Goal: Task Accomplishment & Management: Manage account settings

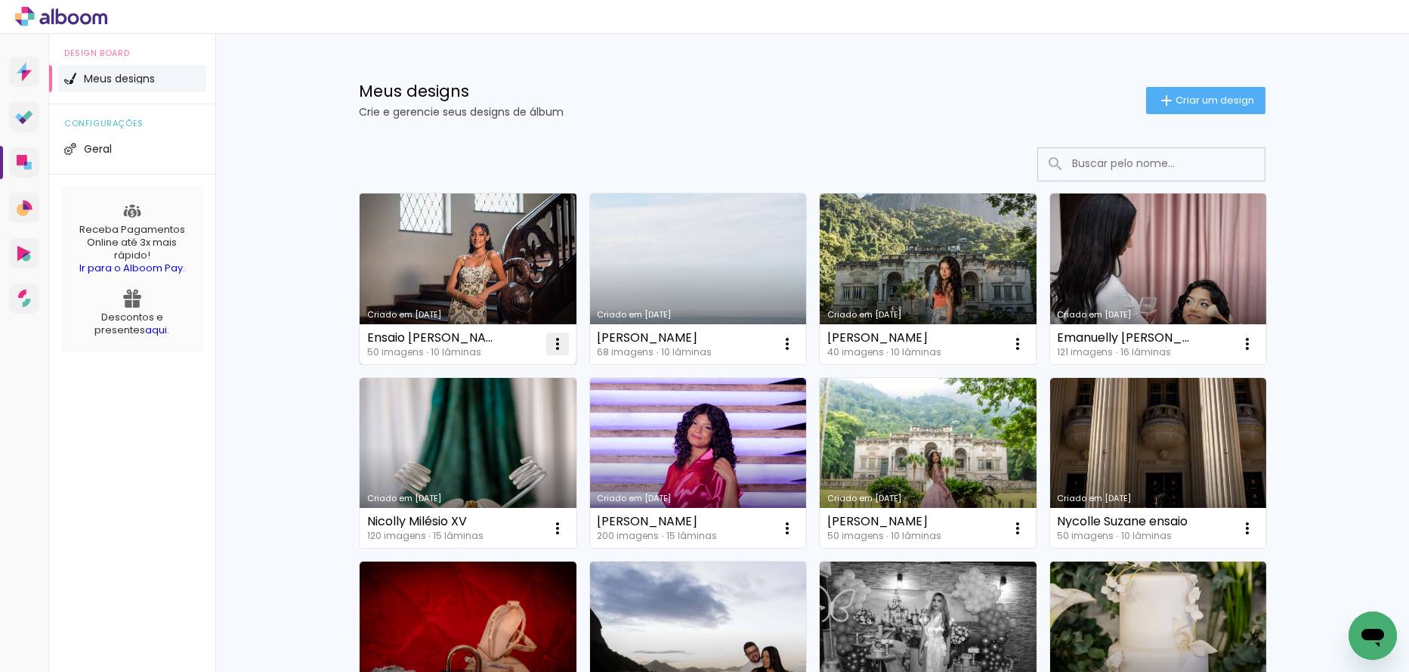
click at [549, 338] on iron-icon at bounding box center [558, 344] width 18 height 18
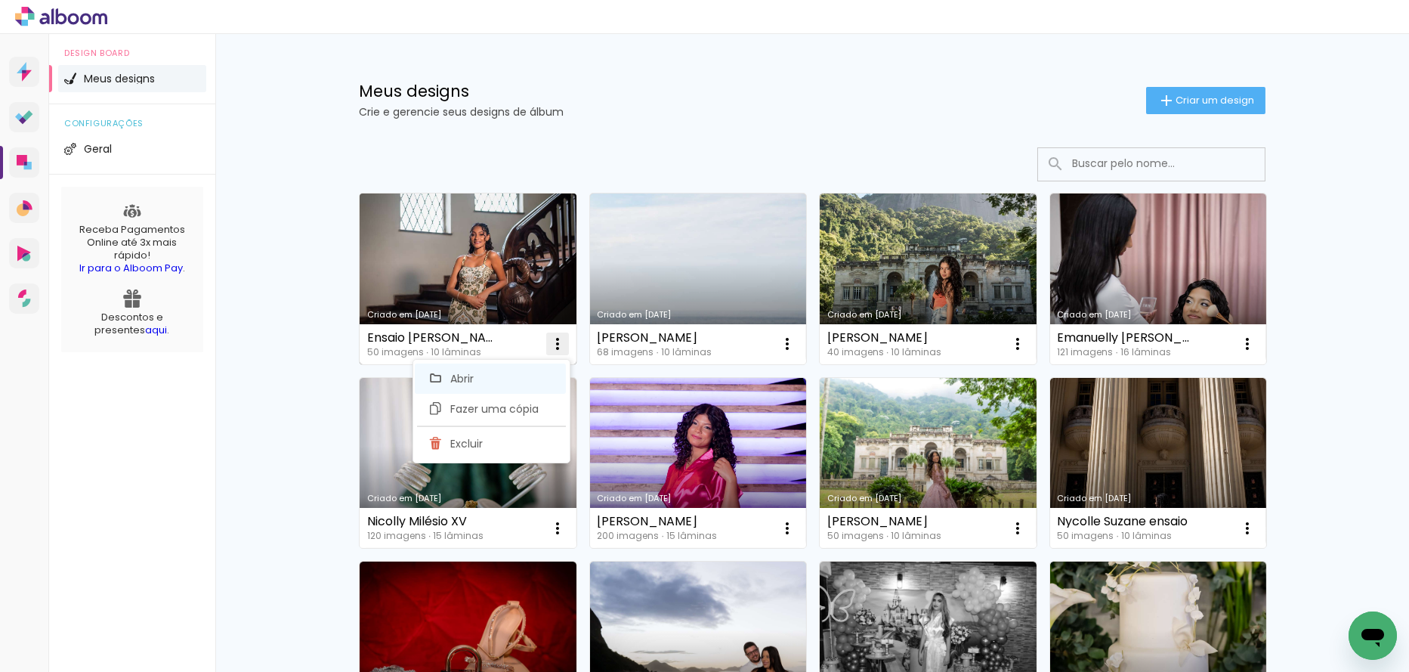
click at [490, 388] on paper-item "Abrir" at bounding box center [490, 378] width 151 height 30
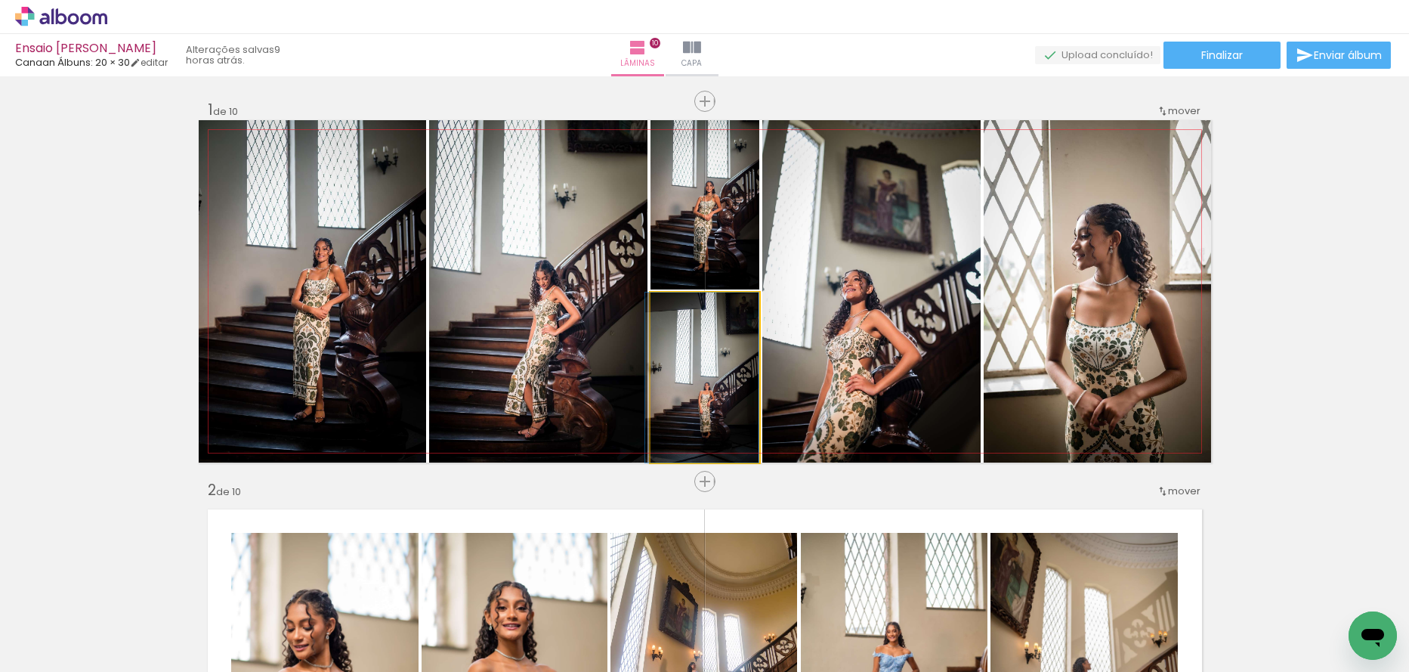
drag, startPoint x: 669, startPoint y: 391, endPoint x: 647, endPoint y: 385, distance: 22.9
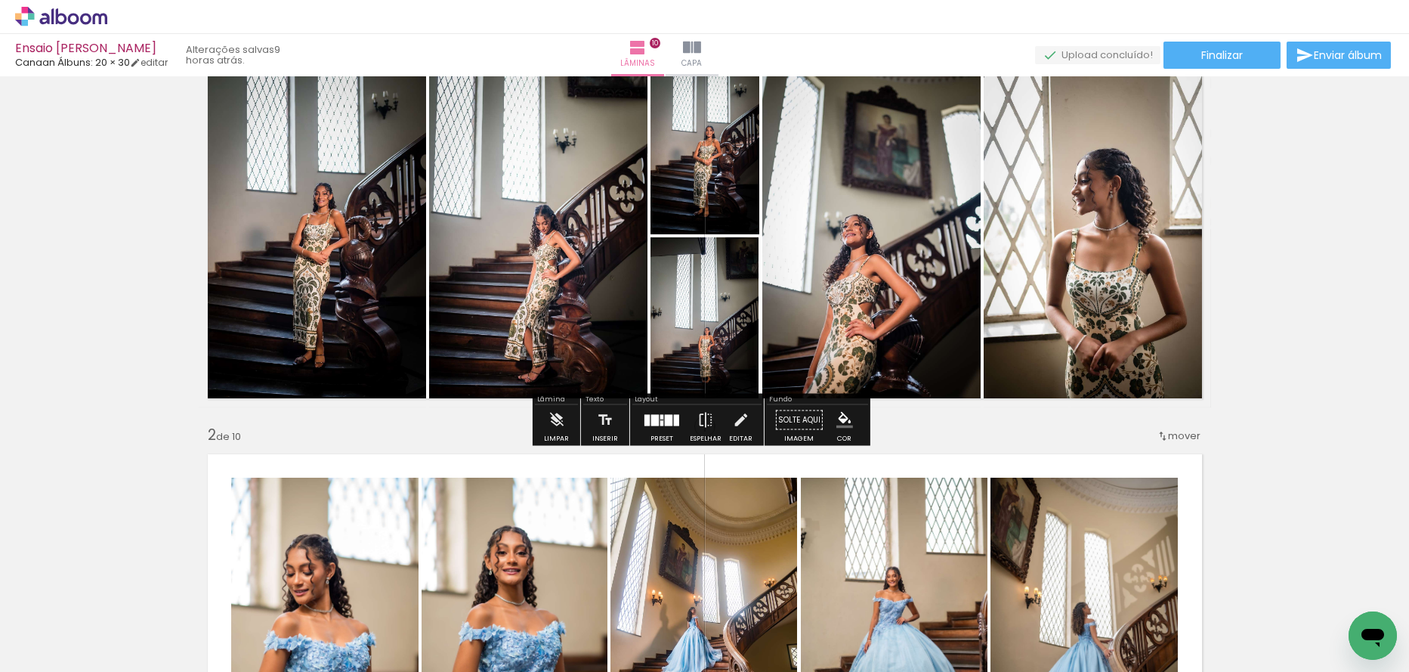
scroll to position [151, 0]
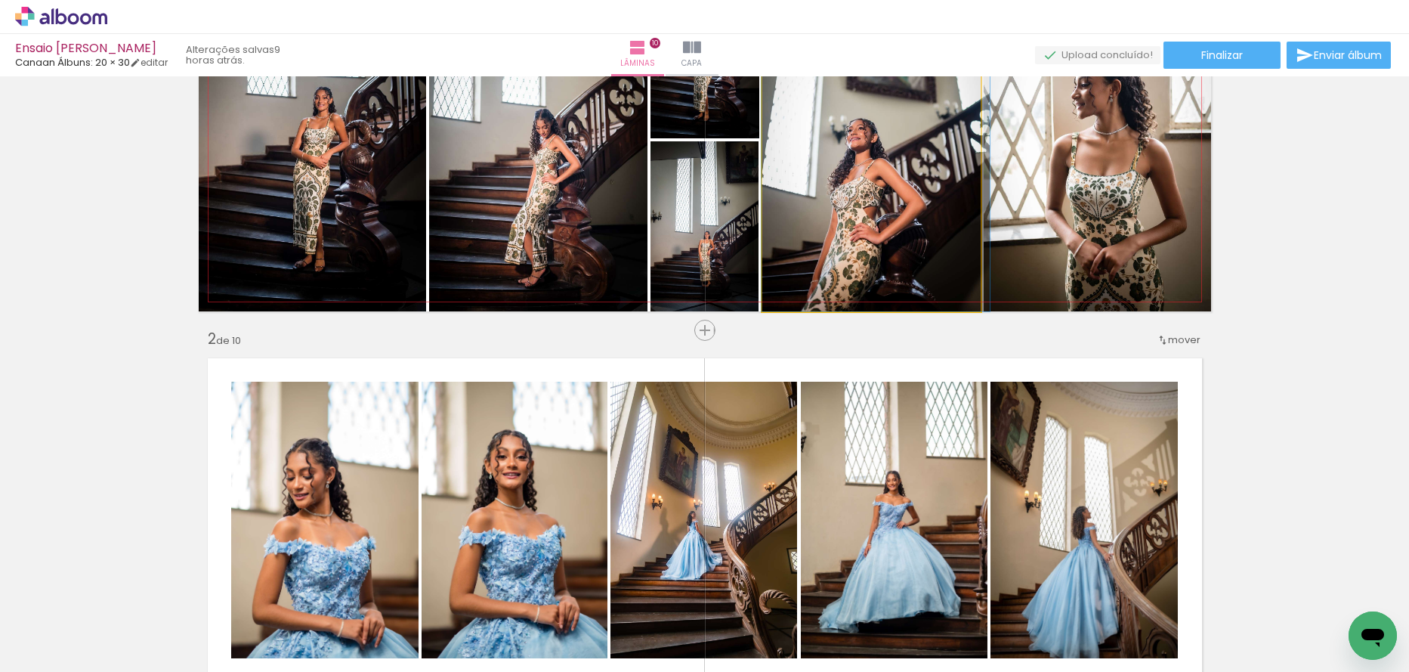
drag, startPoint x: 855, startPoint y: 269, endPoint x: 868, endPoint y: 263, distance: 13.5
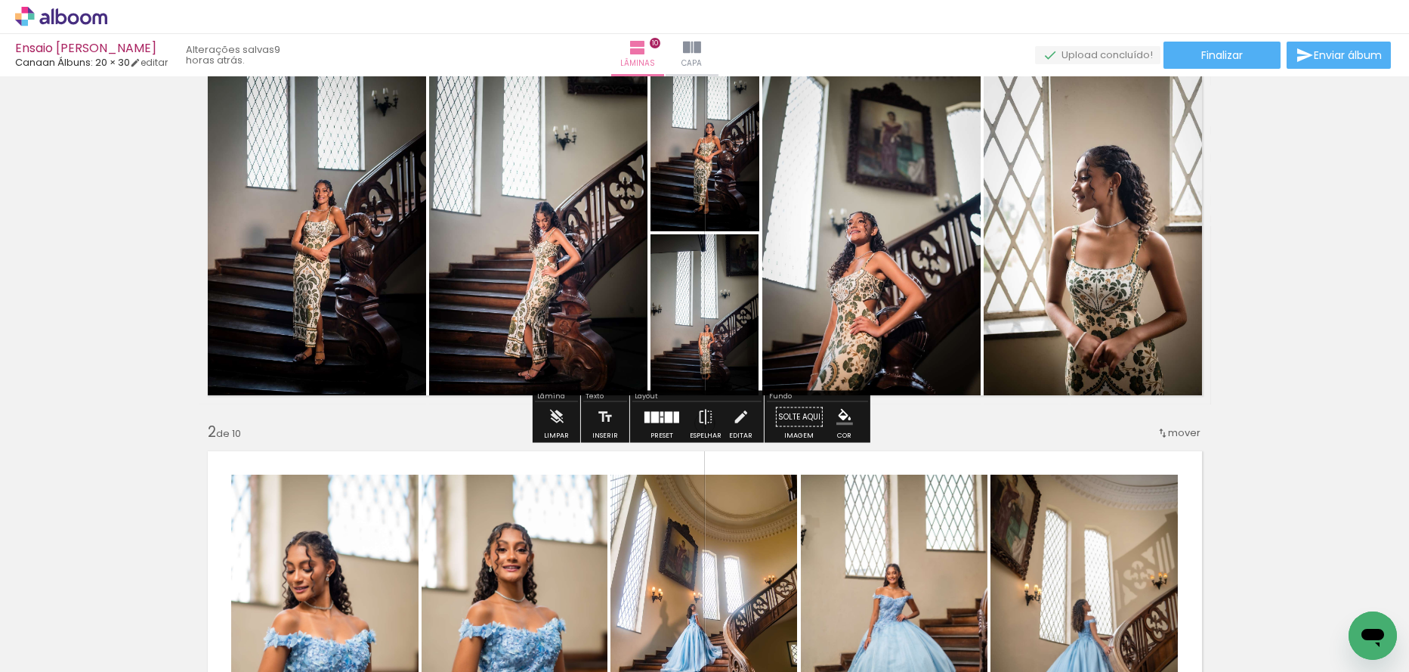
scroll to position [0, 0]
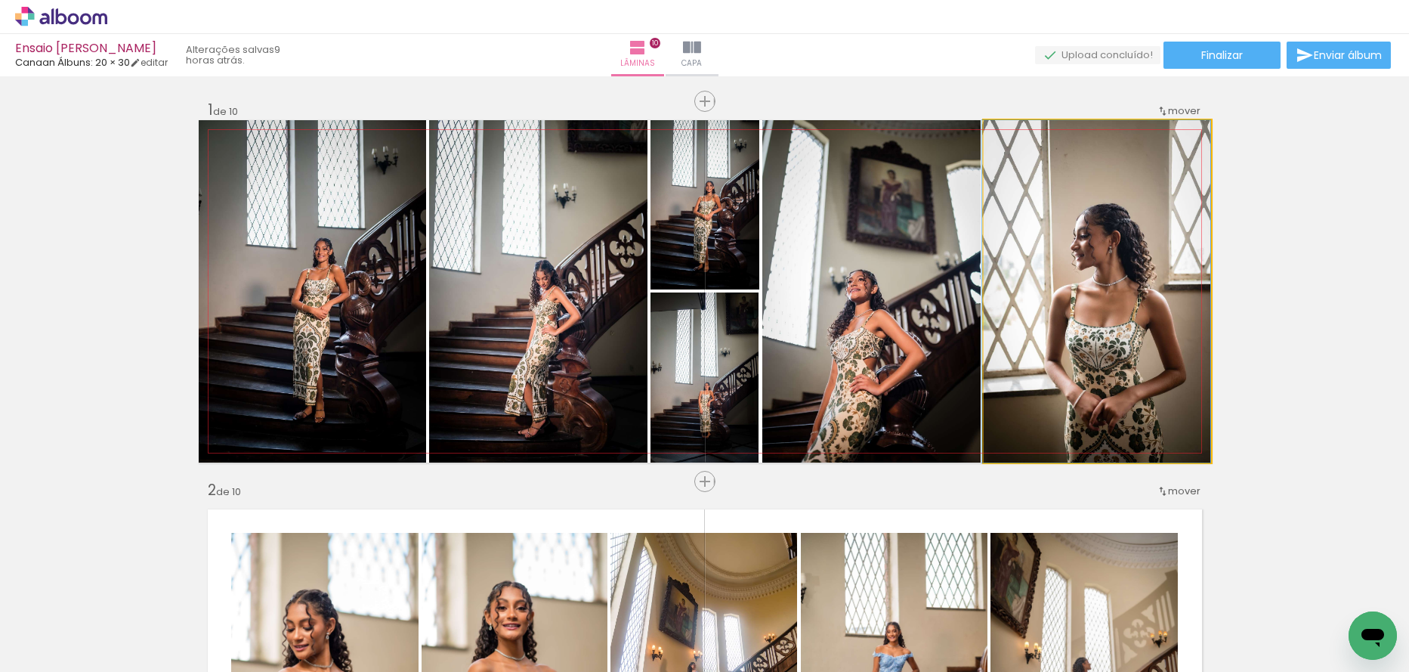
drag, startPoint x: 1078, startPoint y: 336, endPoint x: 1019, endPoint y: 339, distance: 59.1
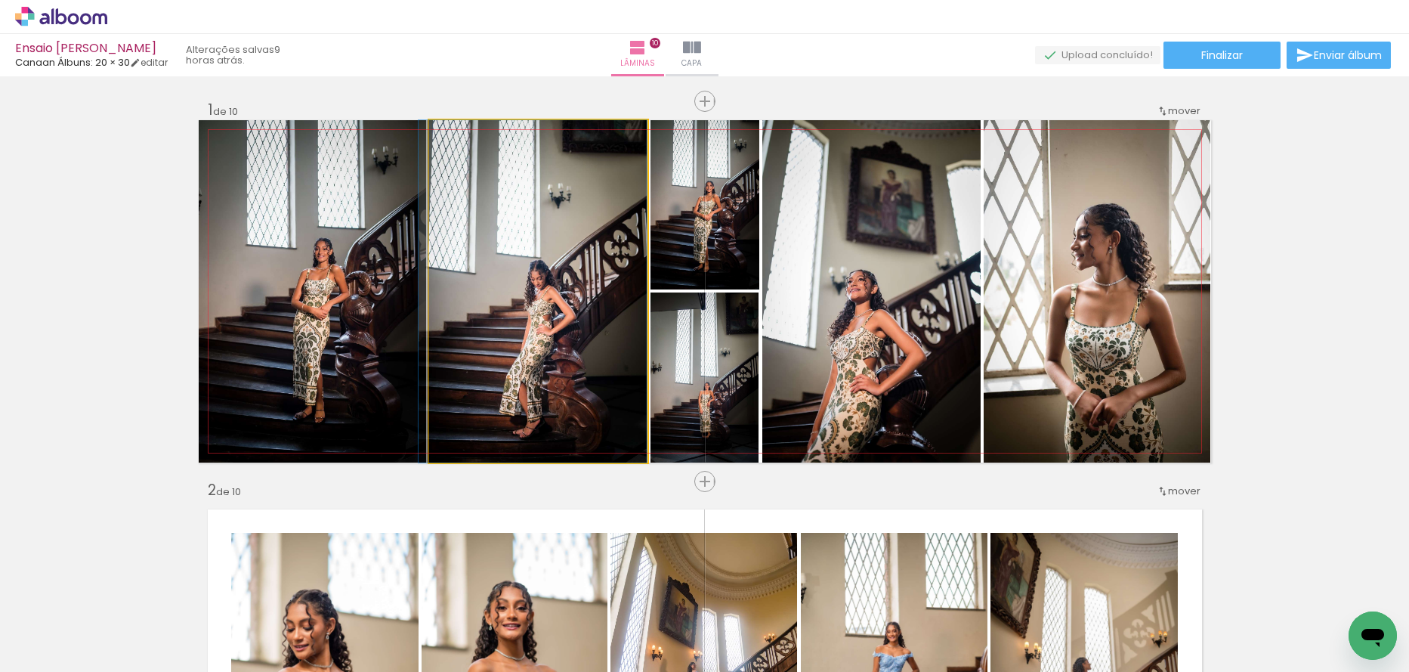
drag, startPoint x: 485, startPoint y: 354, endPoint x: 462, endPoint y: 349, distance: 23.1
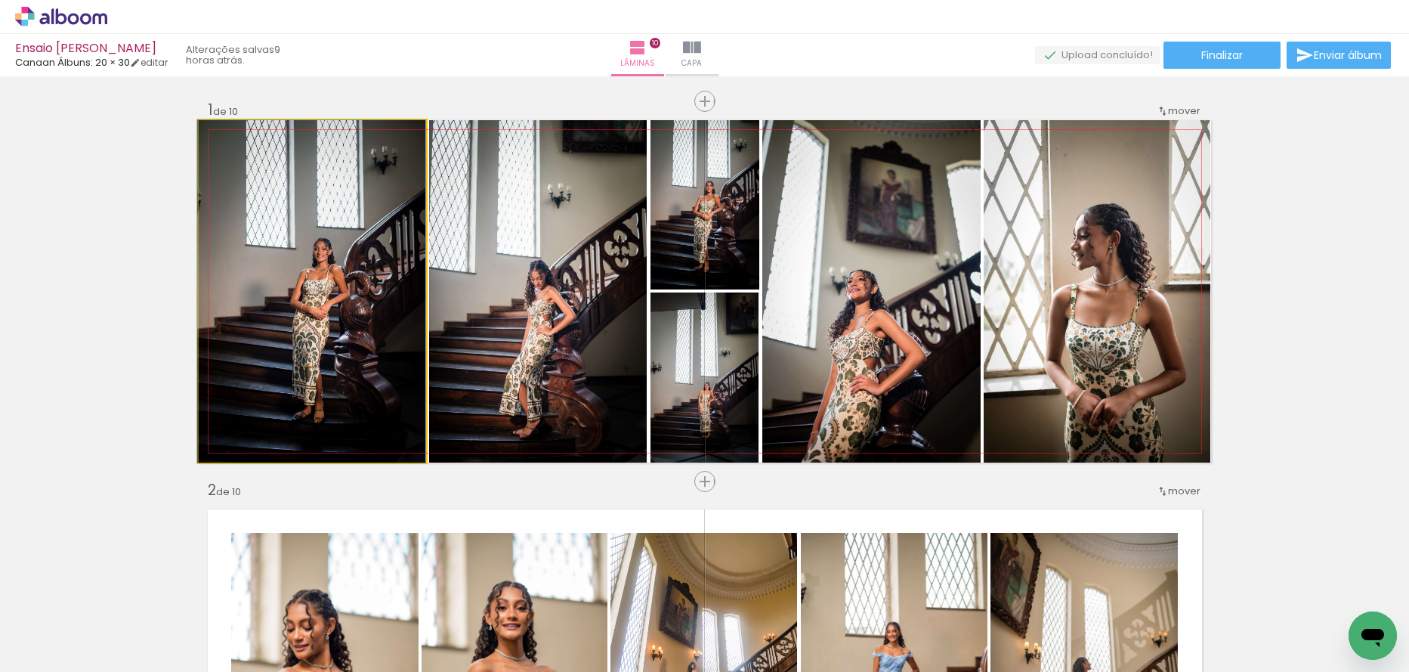
drag, startPoint x: 371, startPoint y: 355, endPoint x: 354, endPoint y: 354, distance: 17.4
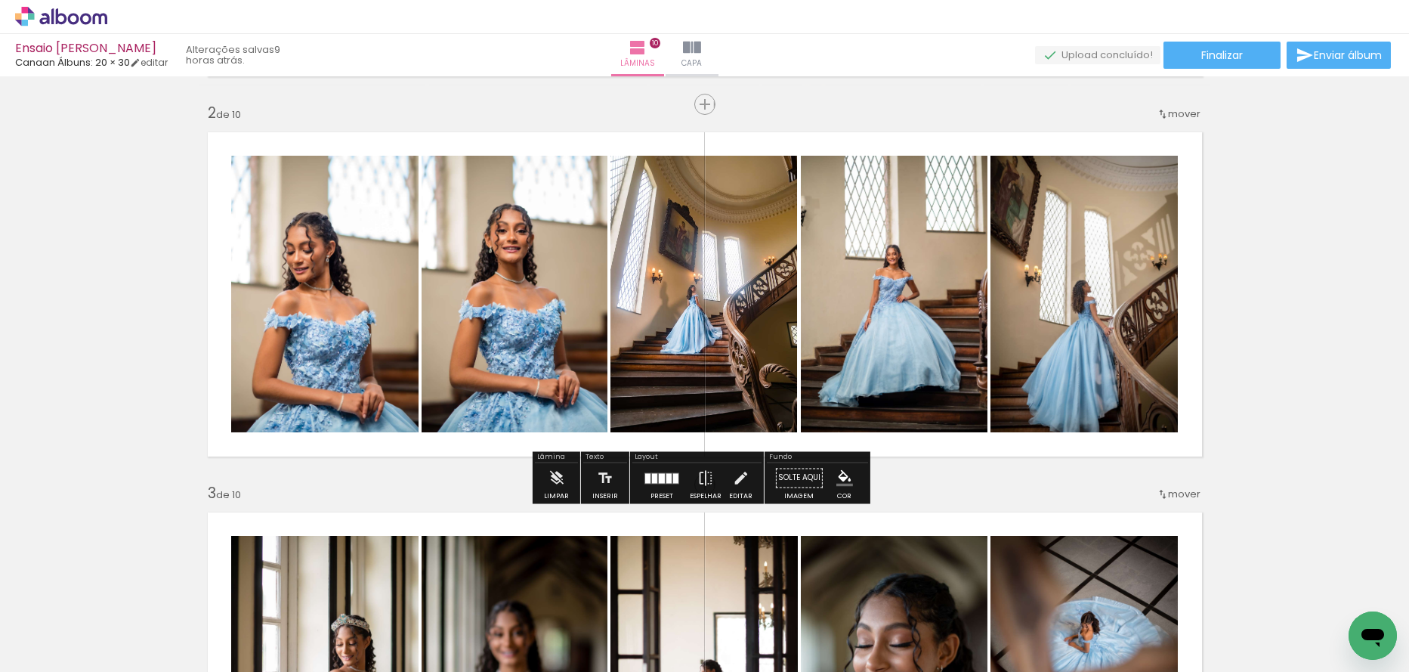
scroll to position [378, 0]
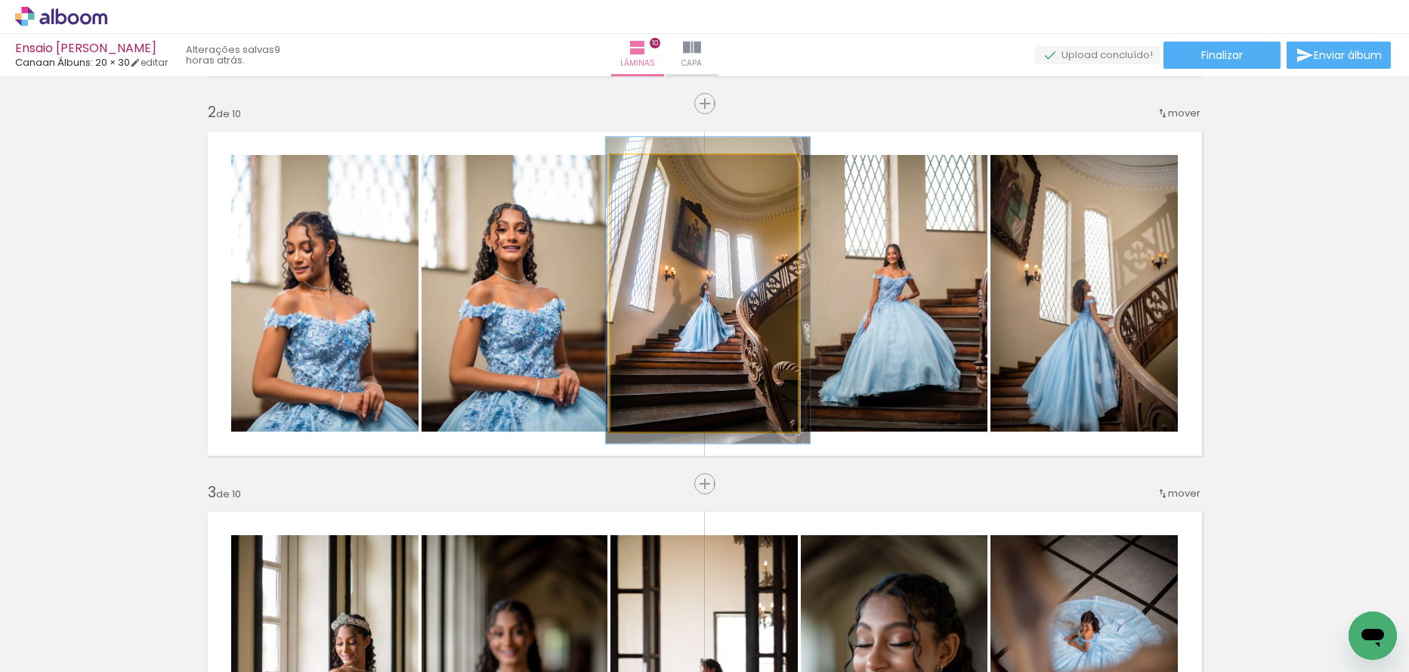
drag, startPoint x: 673, startPoint y: 387, endPoint x: 685, endPoint y: 385, distance: 12.9
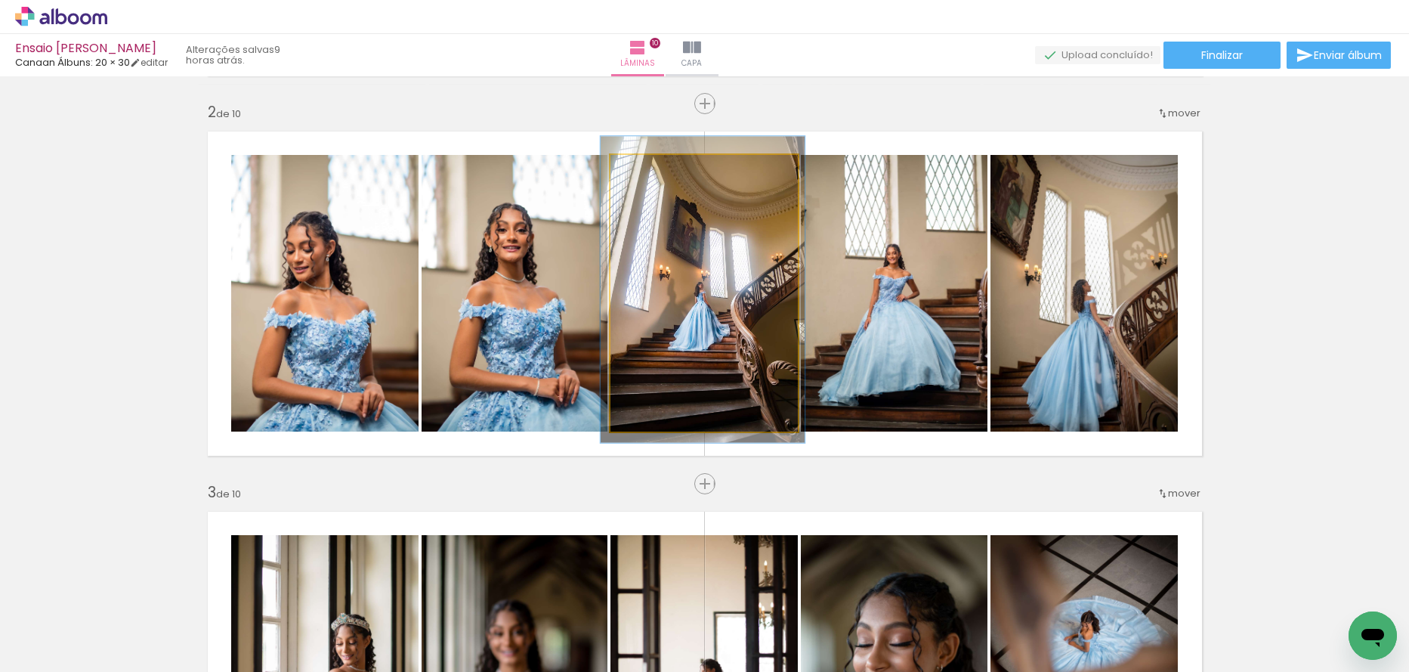
click at [680, 385] on quentale-photo at bounding box center [704, 293] width 187 height 277
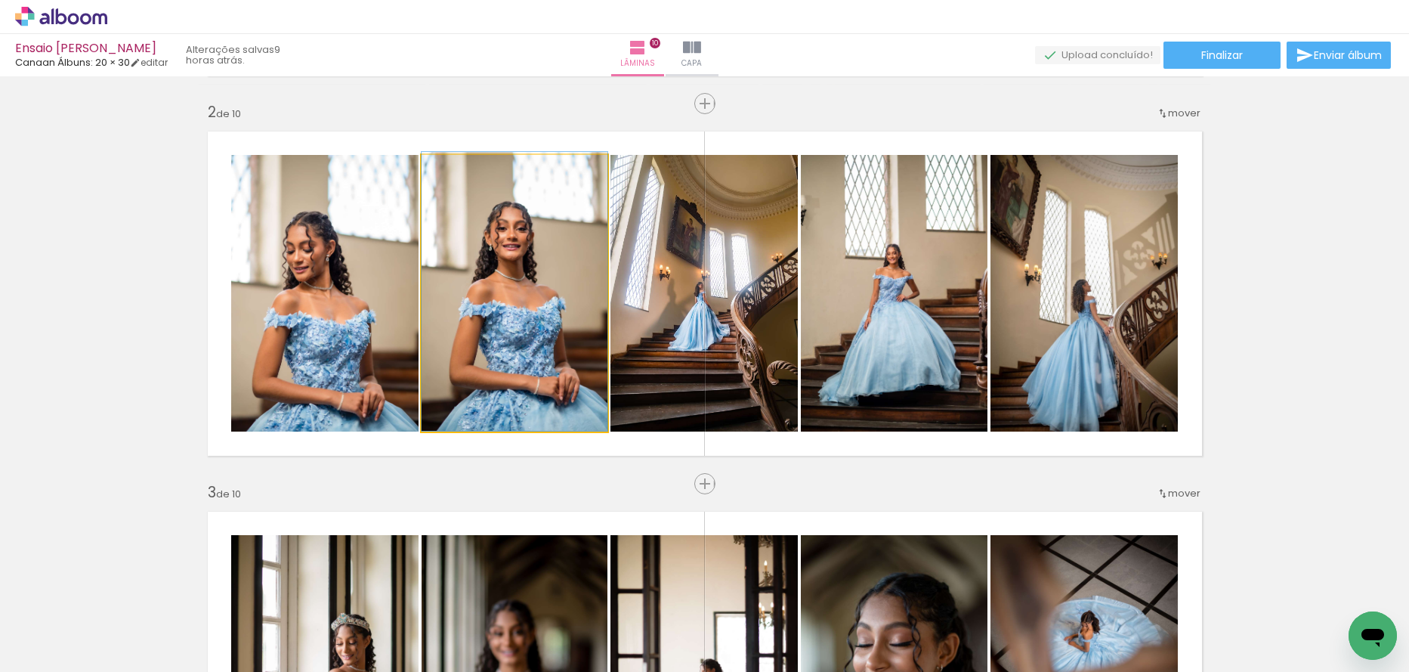
drag, startPoint x: 540, startPoint y: 410, endPoint x: 518, endPoint y: 409, distance: 22.0
drag, startPoint x: 476, startPoint y: 409, endPoint x: 466, endPoint y: 376, distance: 34.9
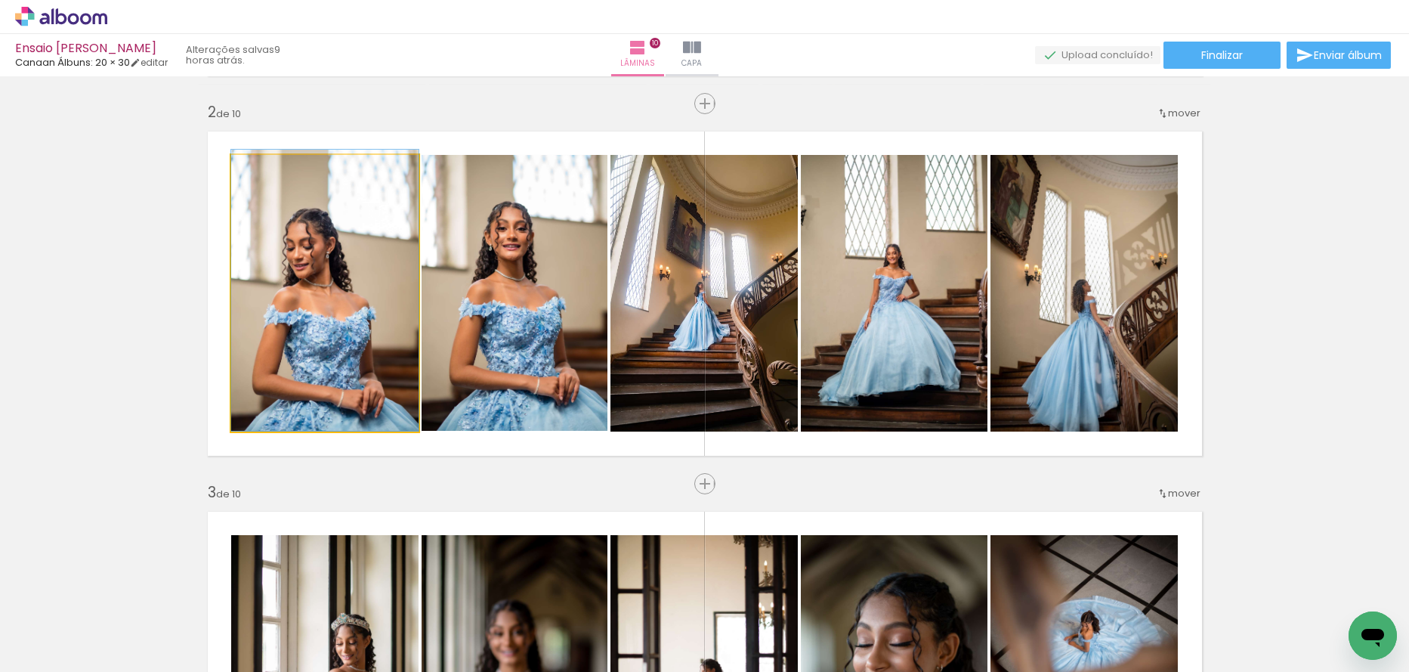
drag, startPoint x: 360, startPoint y: 394, endPoint x: 354, endPoint y: 370, distance: 24.8
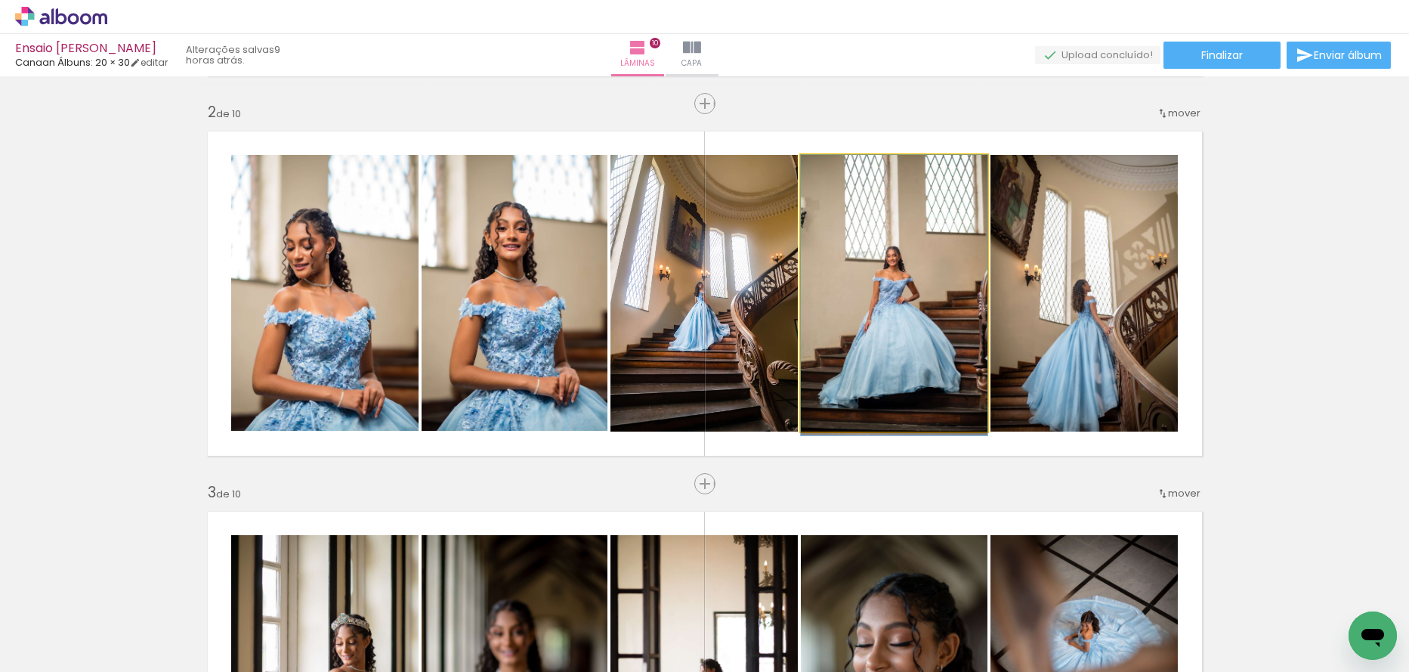
drag, startPoint x: 856, startPoint y: 340, endPoint x: 849, endPoint y: 363, distance: 23.9
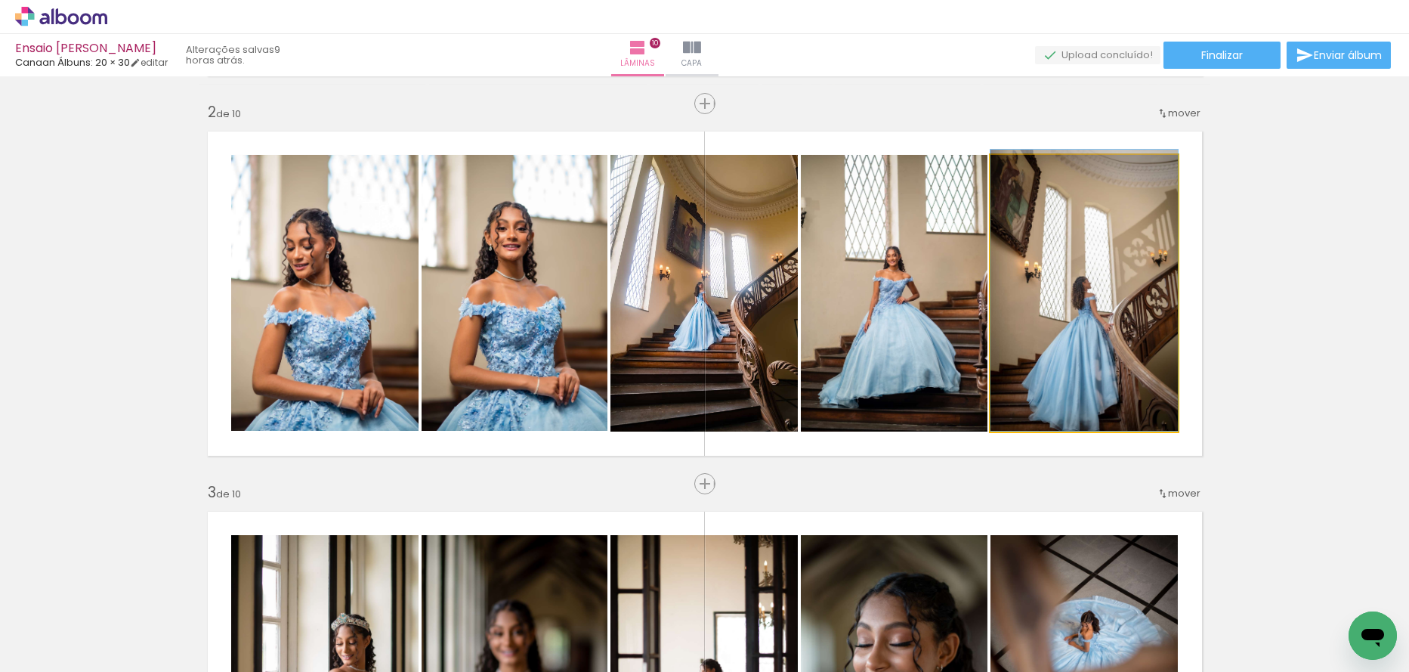
drag, startPoint x: 1054, startPoint y: 362, endPoint x: 1050, endPoint y: 320, distance: 41.8
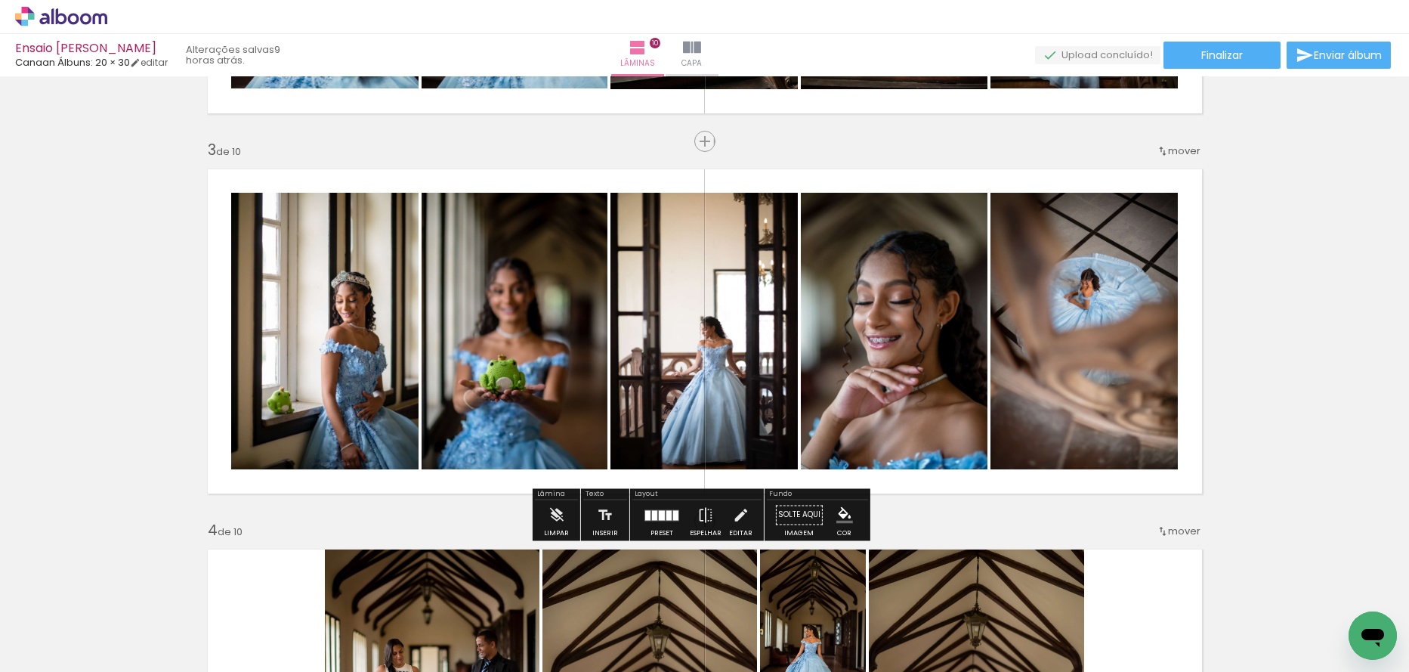
scroll to position [756, 0]
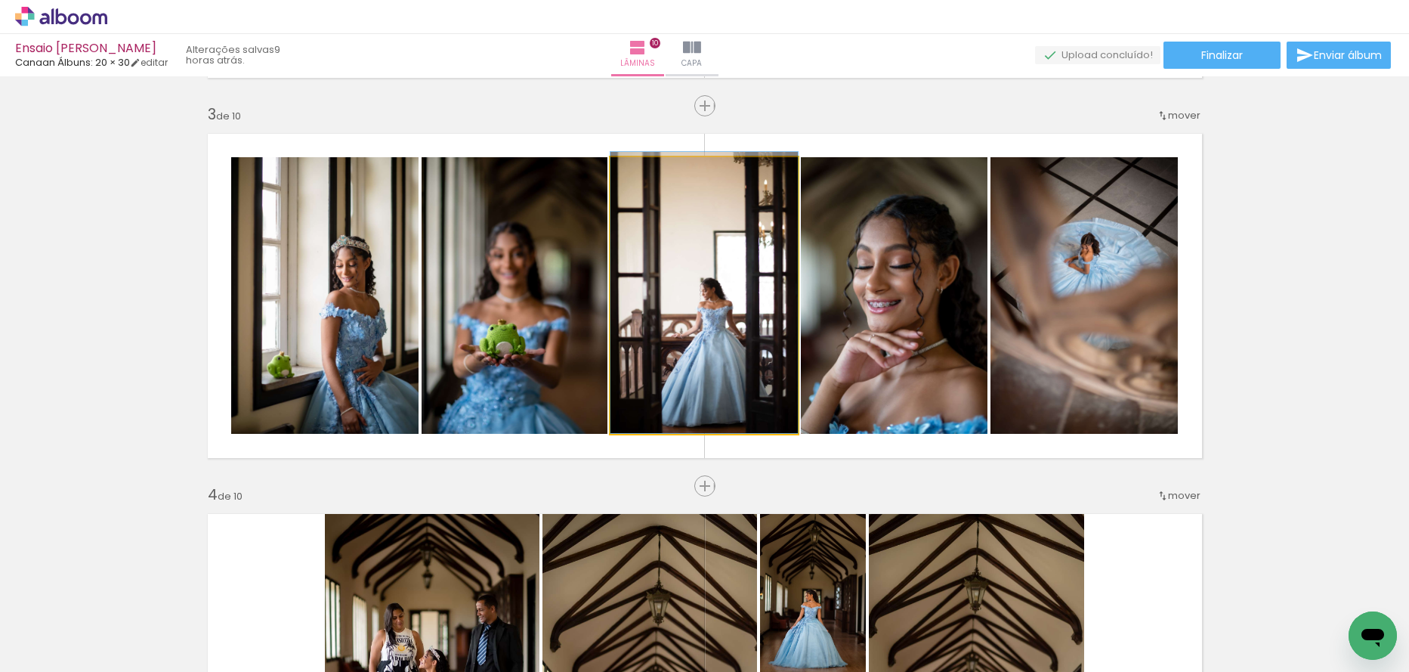
drag, startPoint x: 650, startPoint y: 380, endPoint x: 609, endPoint y: 356, distance: 47.4
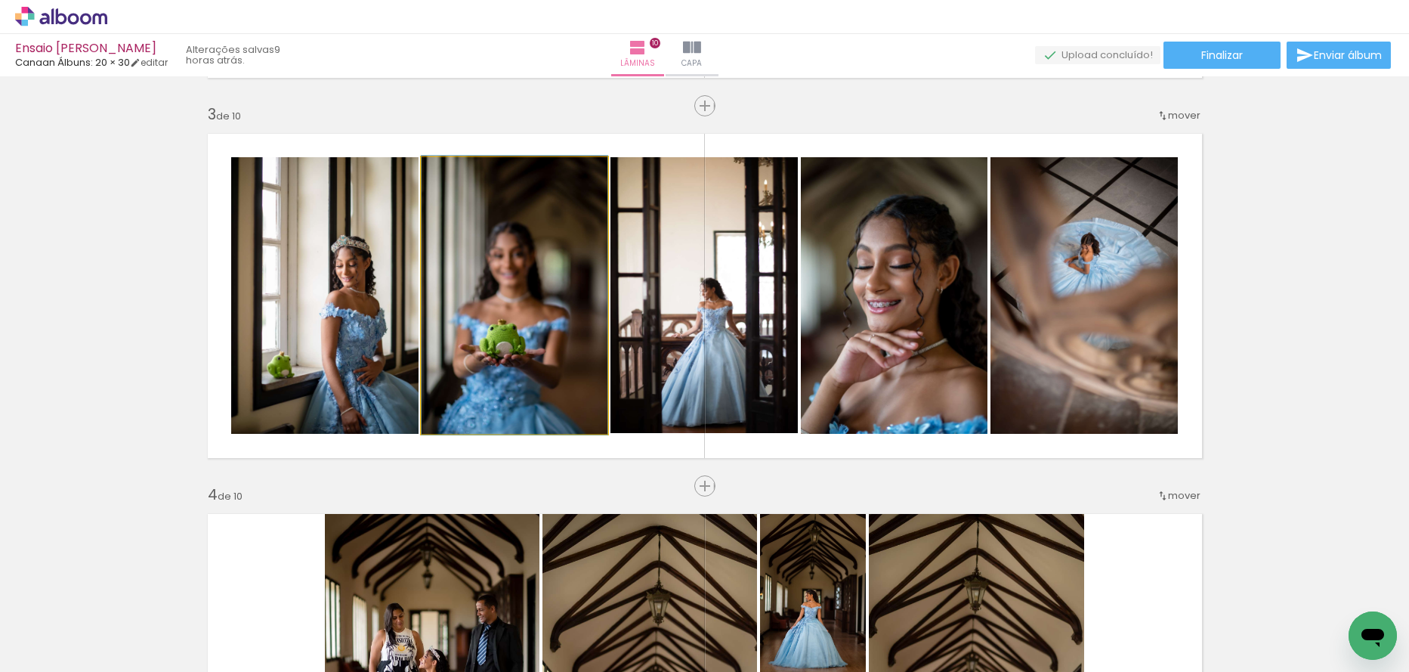
drag, startPoint x: 489, startPoint y: 349, endPoint x: 512, endPoint y: 349, distance: 22.7
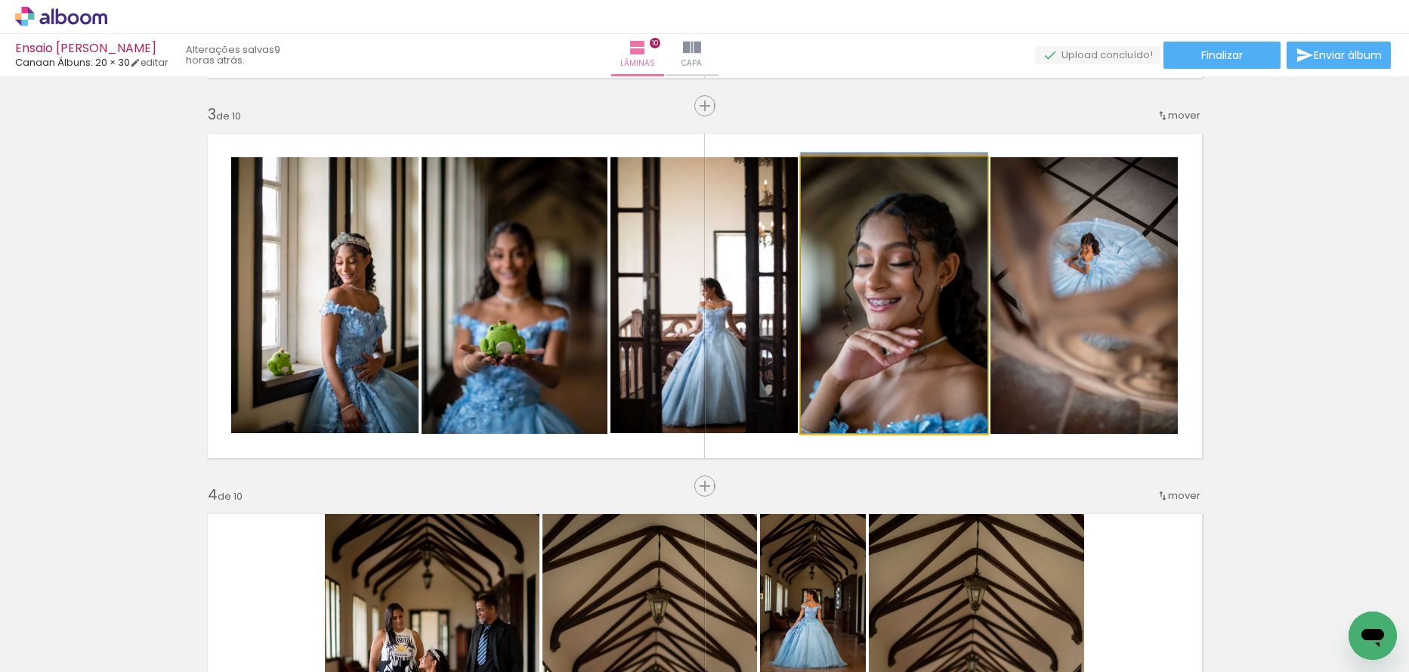
drag, startPoint x: 855, startPoint y: 314, endPoint x: 848, endPoint y: 263, distance: 51.1
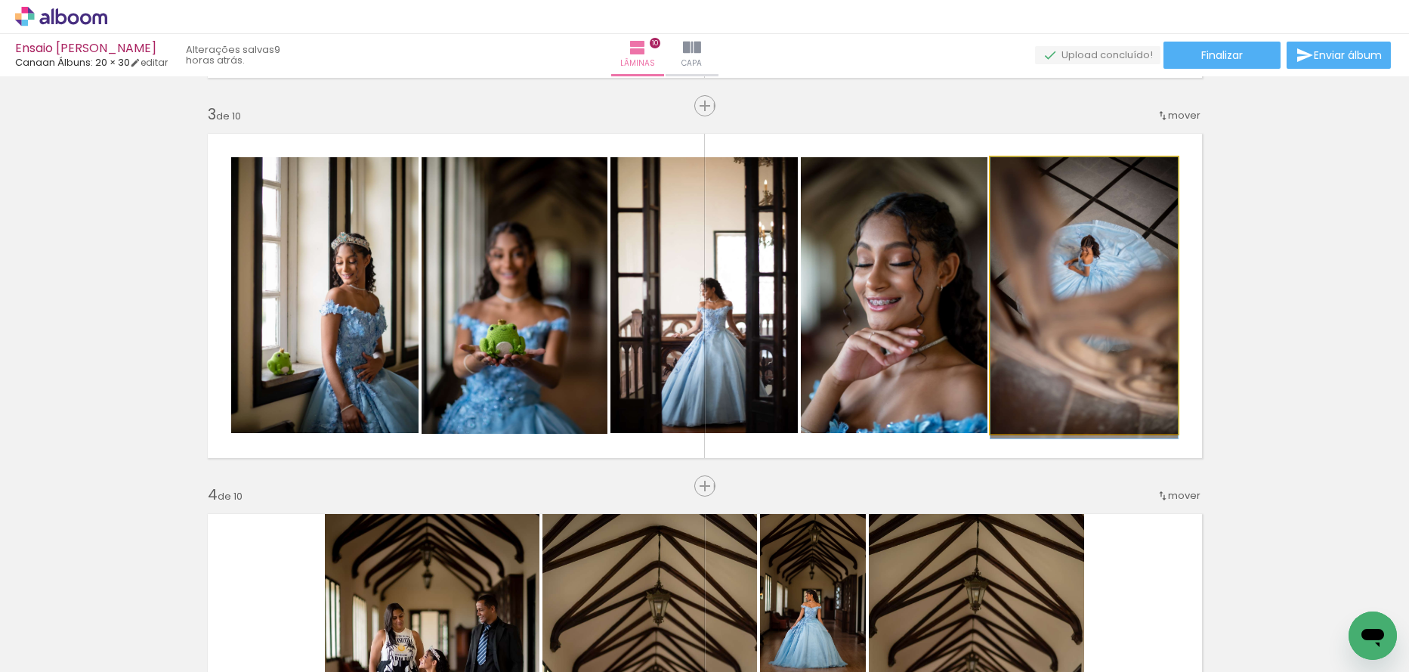
drag, startPoint x: 1066, startPoint y: 271, endPoint x: 1066, endPoint y: 329, distance: 58.9
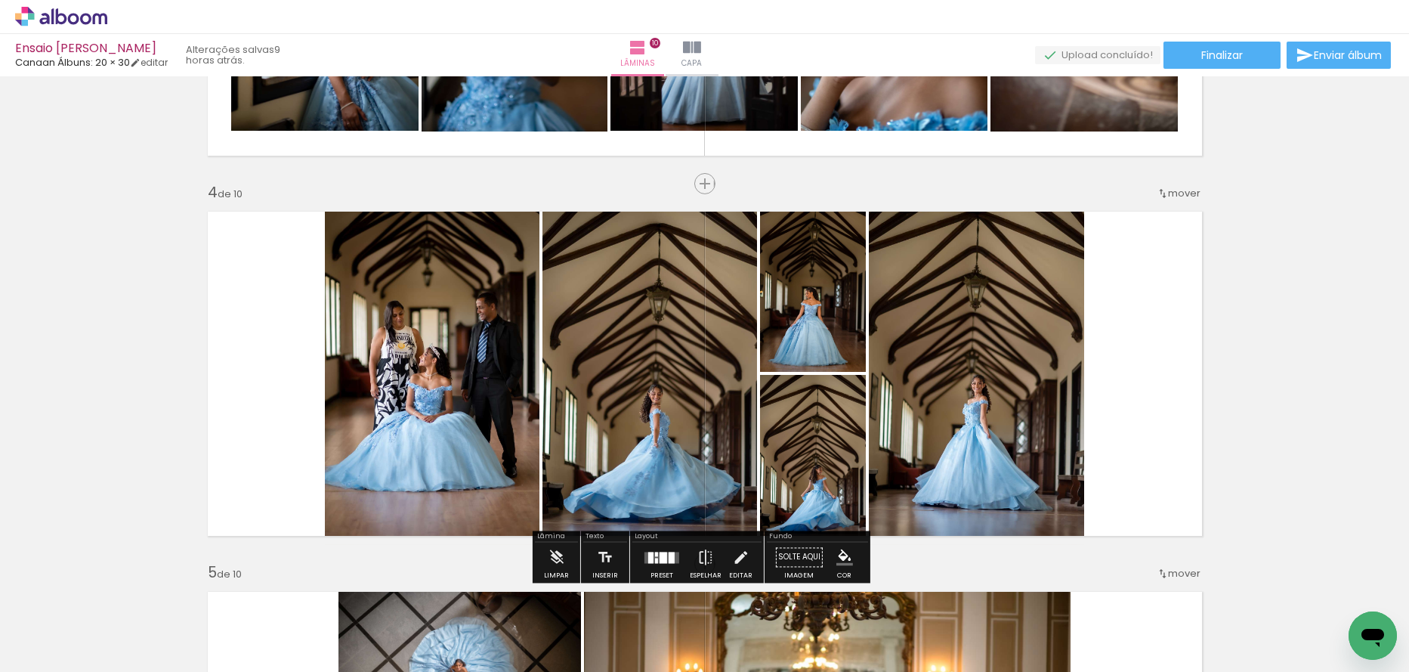
scroll to position [1134, 0]
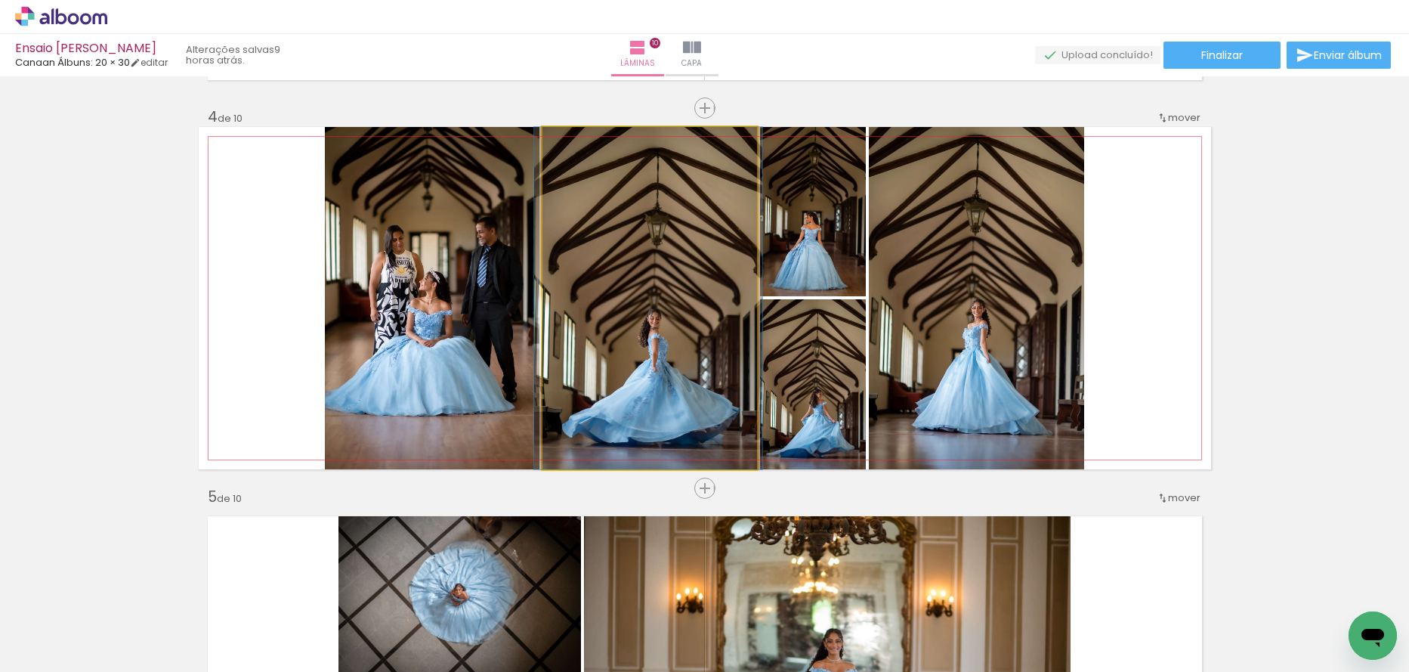
drag, startPoint x: 707, startPoint y: 397, endPoint x: 705, endPoint y: 387, distance: 9.9
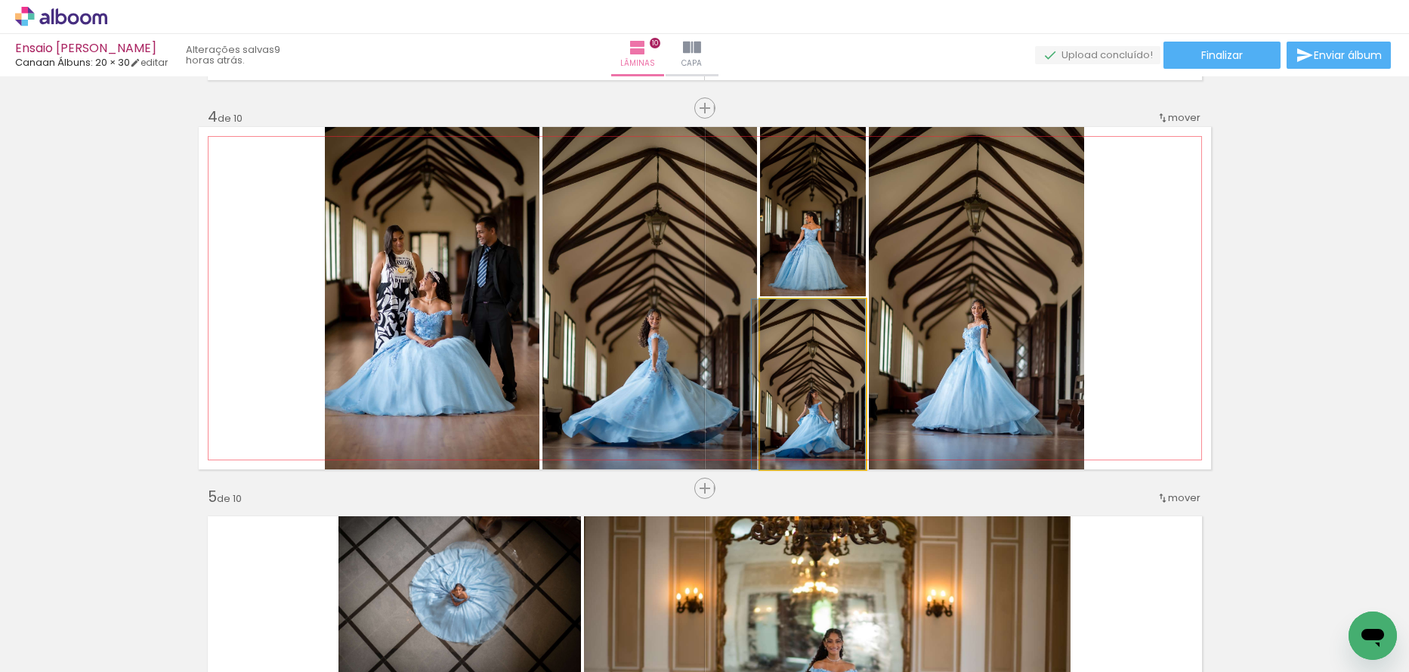
drag, startPoint x: 808, startPoint y: 399, endPoint x: 797, endPoint y: 394, distance: 12.2
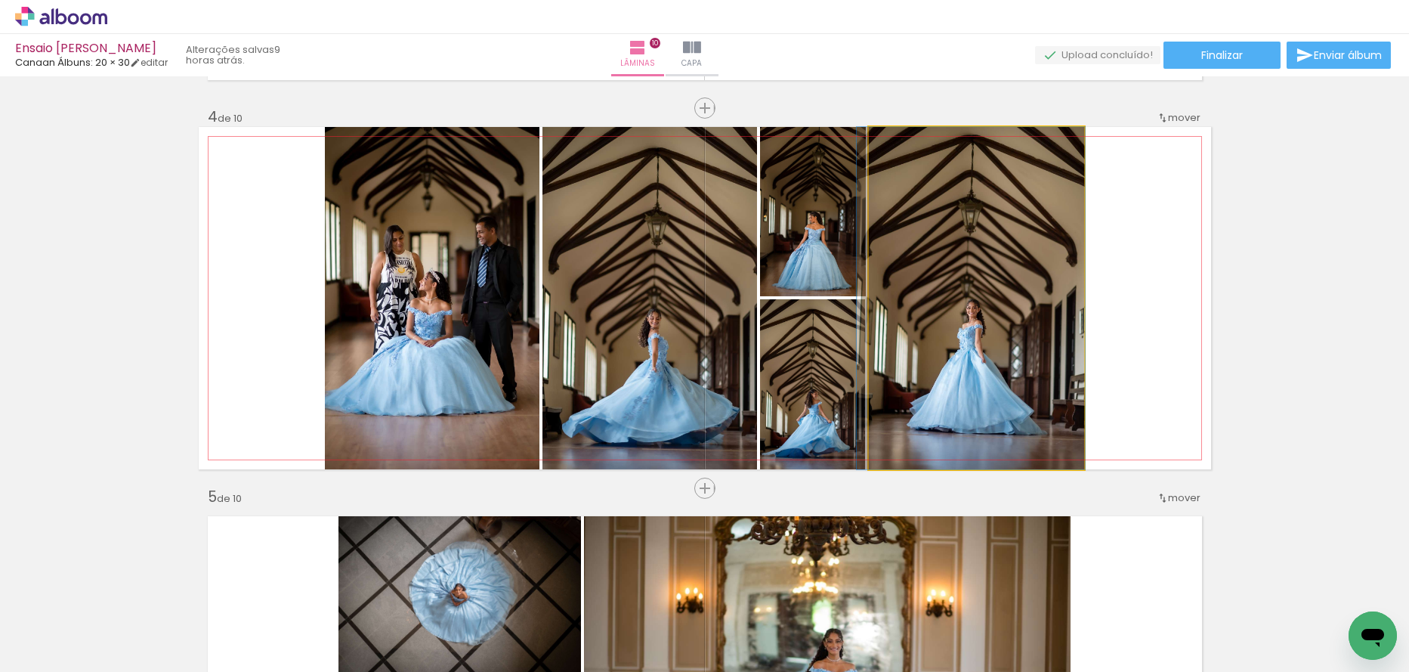
drag, startPoint x: 995, startPoint y: 355, endPoint x: 987, endPoint y: 355, distance: 8.3
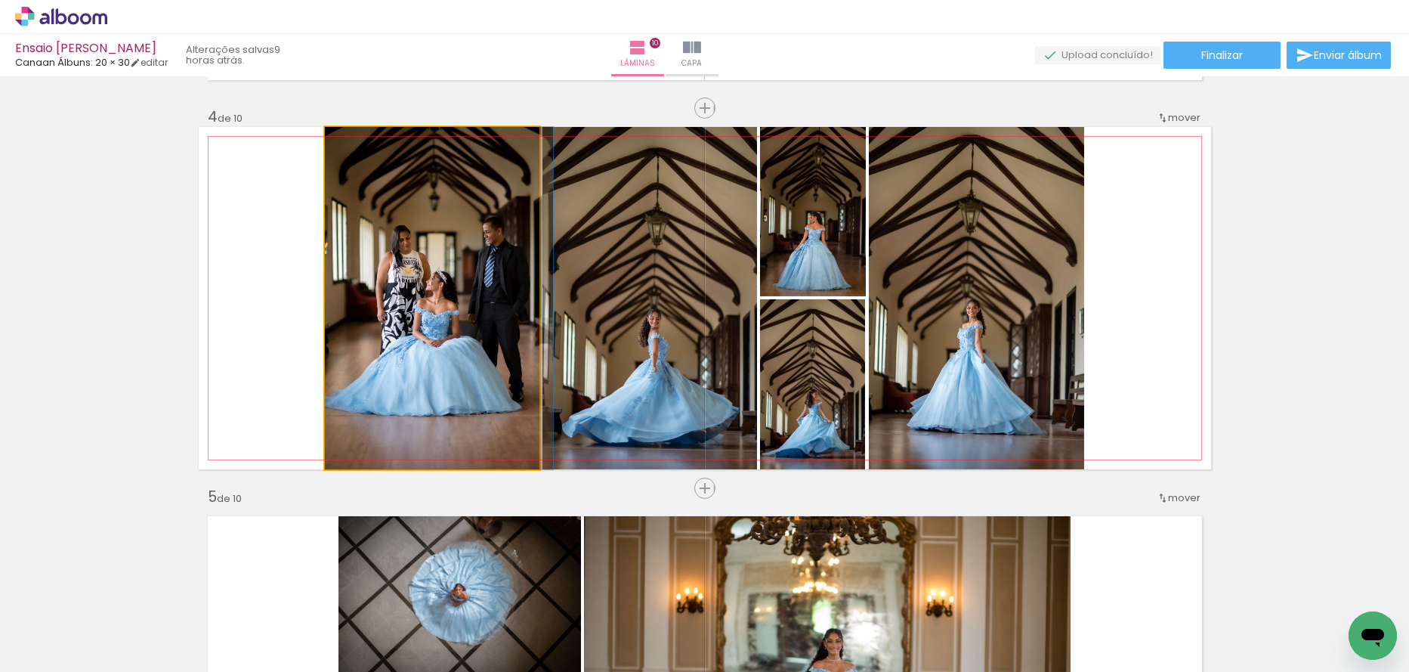
drag, startPoint x: 395, startPoint y: 388, endPoint x: 403, endPoint y: 386, distance: 7.9
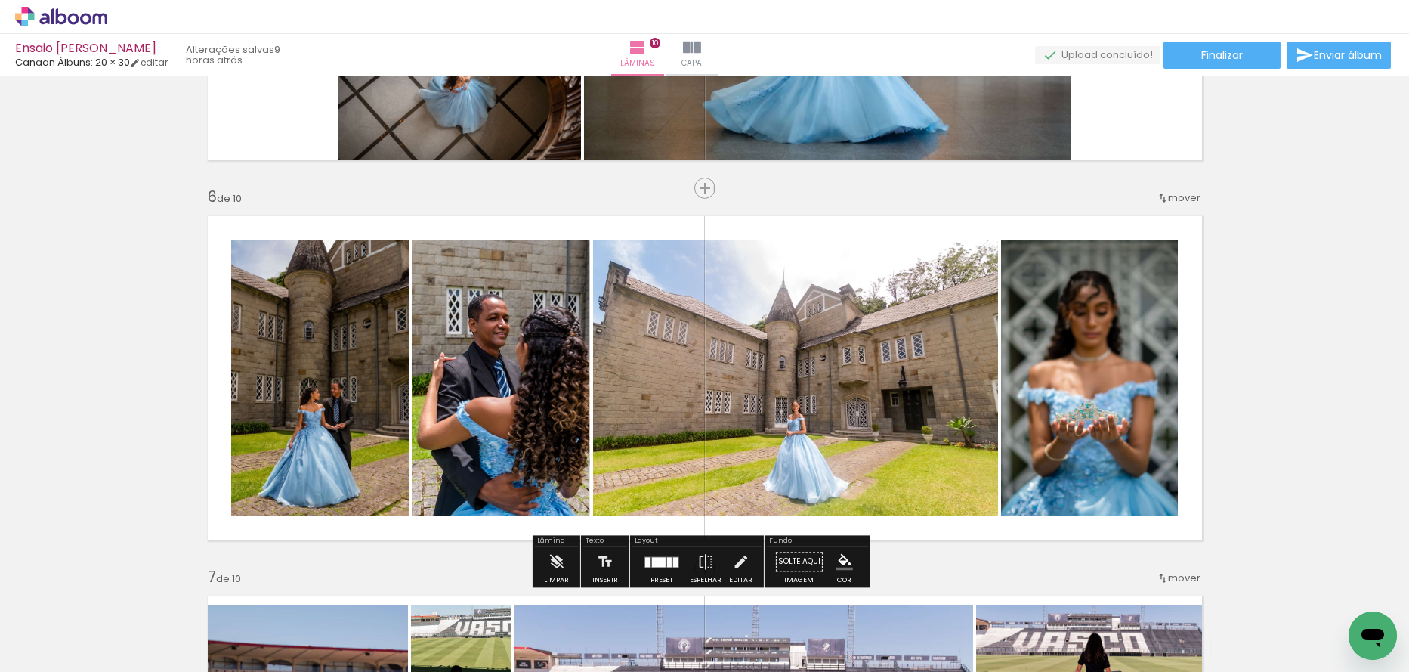
scroll to position [1889, 0]
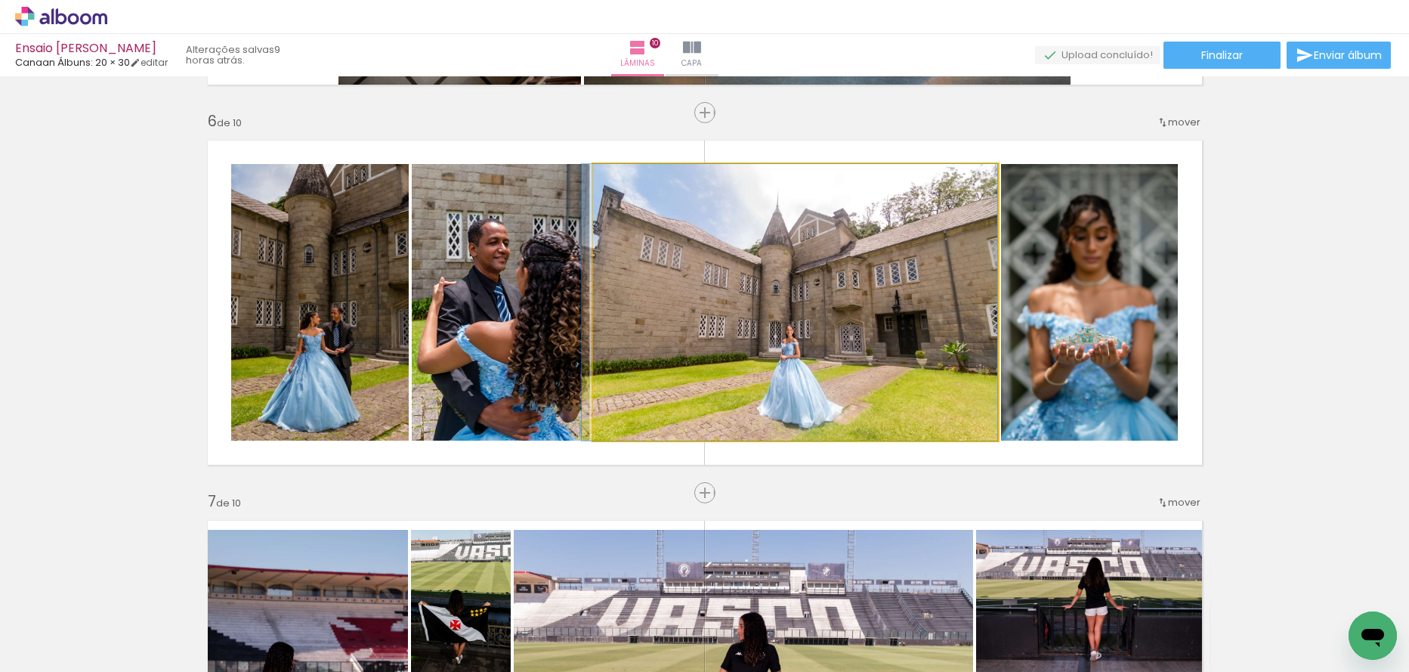
drag, startPoint x: 811, startPoint y: 404, endPoint x: 778, endPoint y: 397, distance: 33.2
drag, startPoint x: 778, startPoint y: 397, endPoint x: 765, endPoint y: 372, distance: 28.4
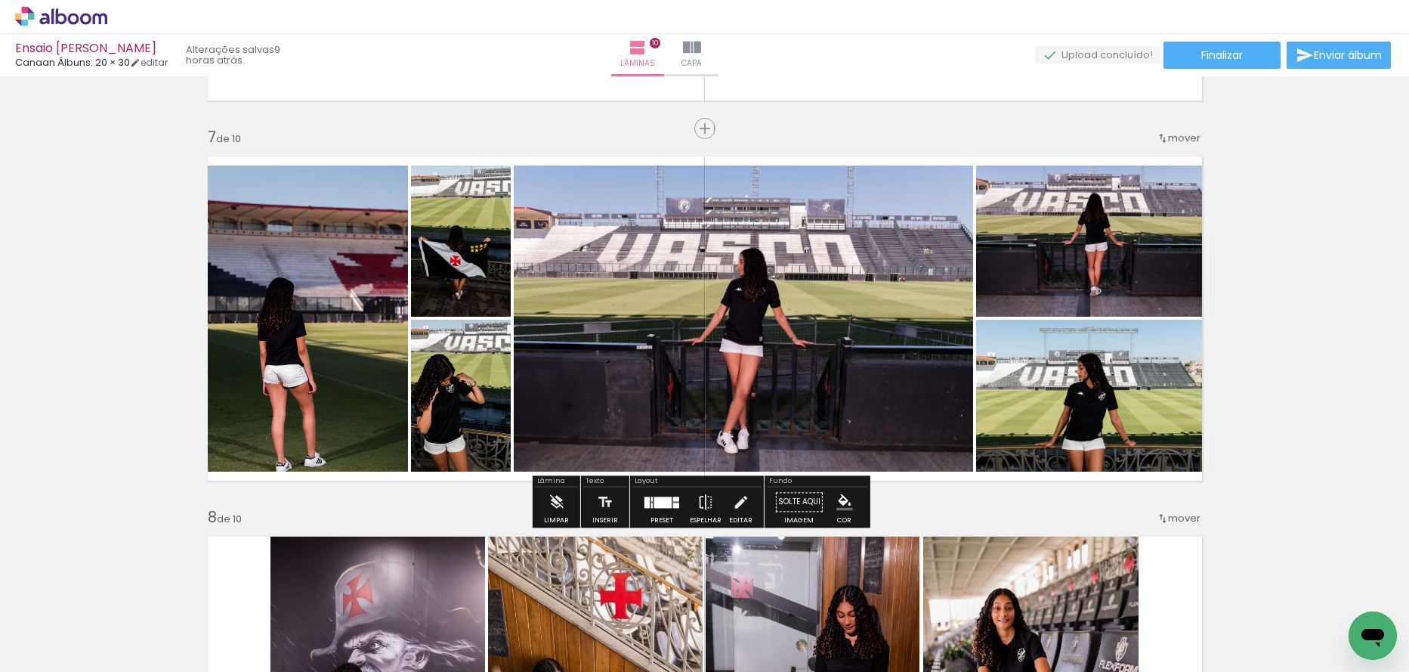
scroll to position [2267, 0]
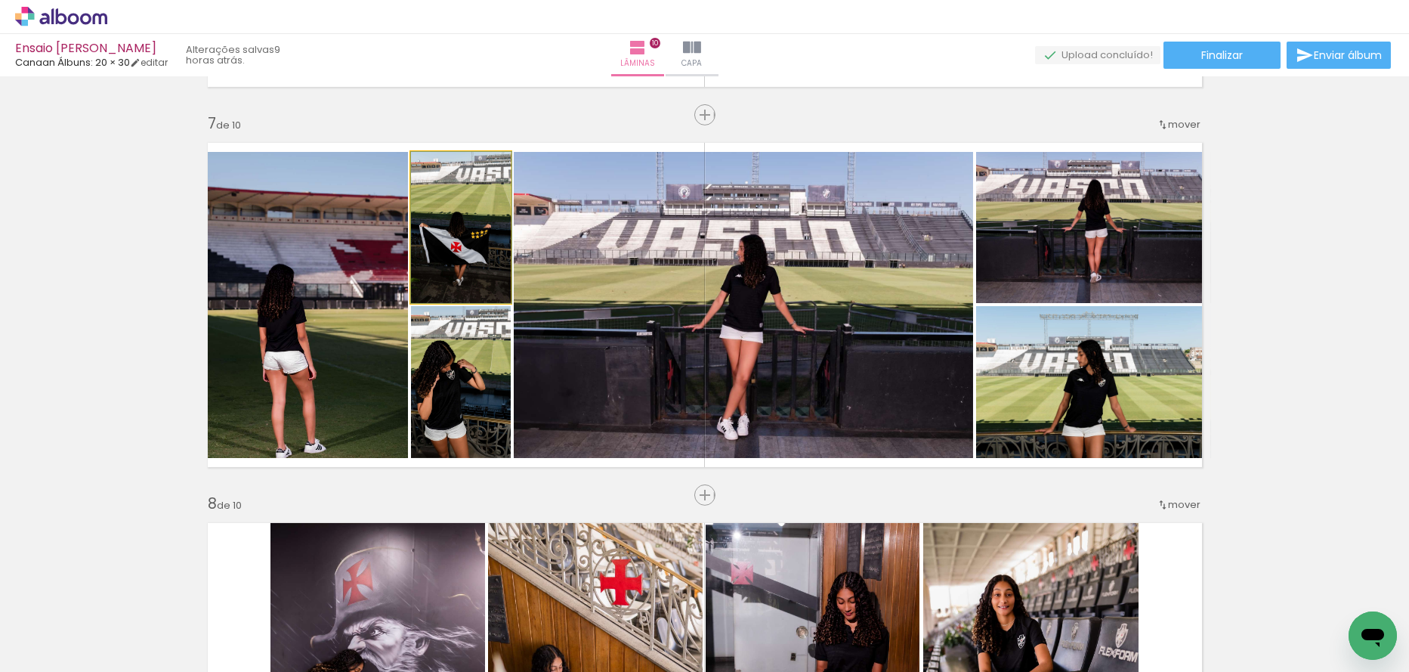
drag, startPoint x: 478, startPoint y: 286, endPoint x: 505, endPoint y: 292, distance: 27.0
click at [505, 292] on quentale-layouter at bounding box center [705, 305] width 1013 height 342
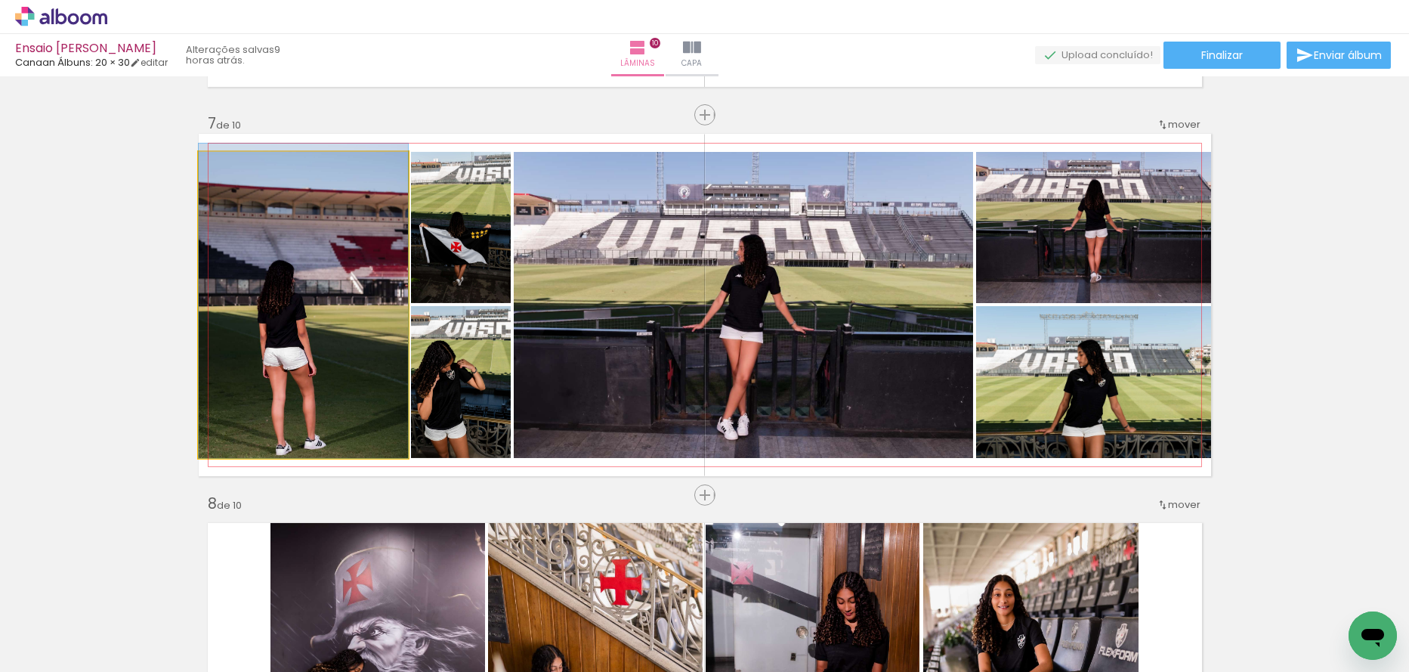
drag, startPoint x: 314, startPoint y: 391, endPoint x: 388, endPoint y: 373, distance: 76.1
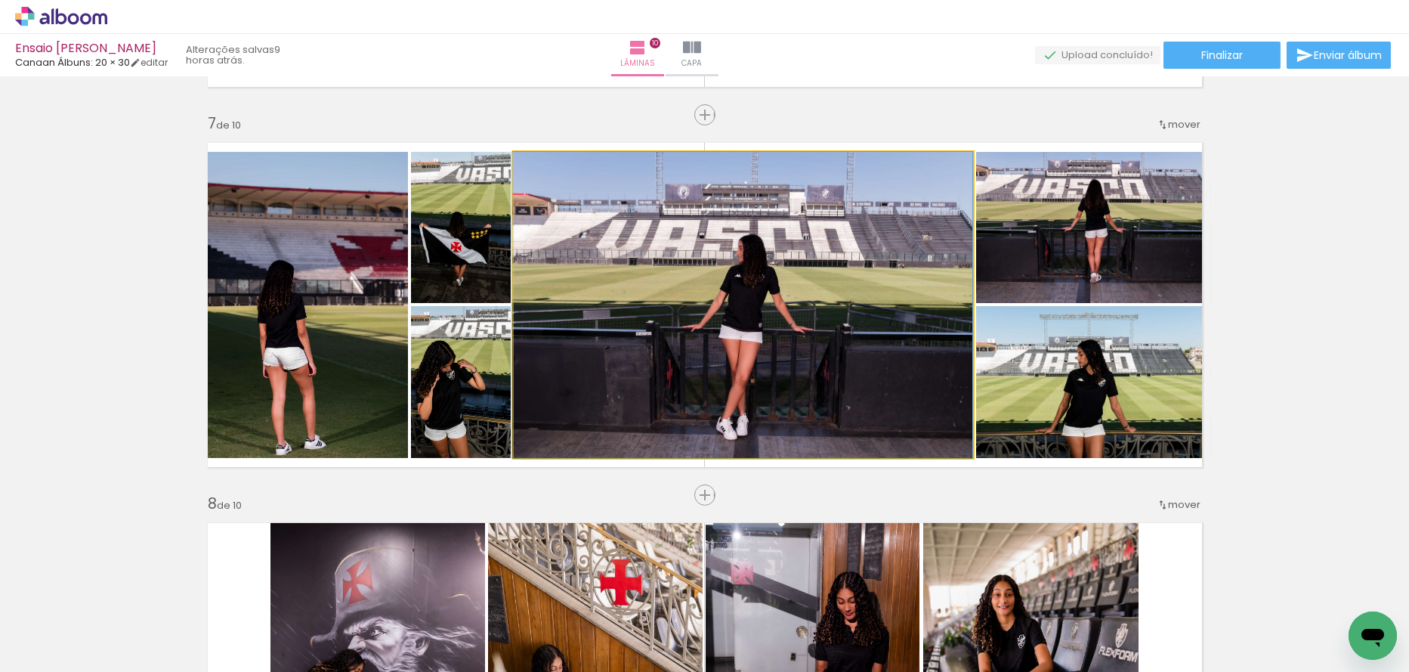
drag, startPoint x: 759, startPoint y: 363, endPoint x: 668, endPoint y: 358, distance: 90.8
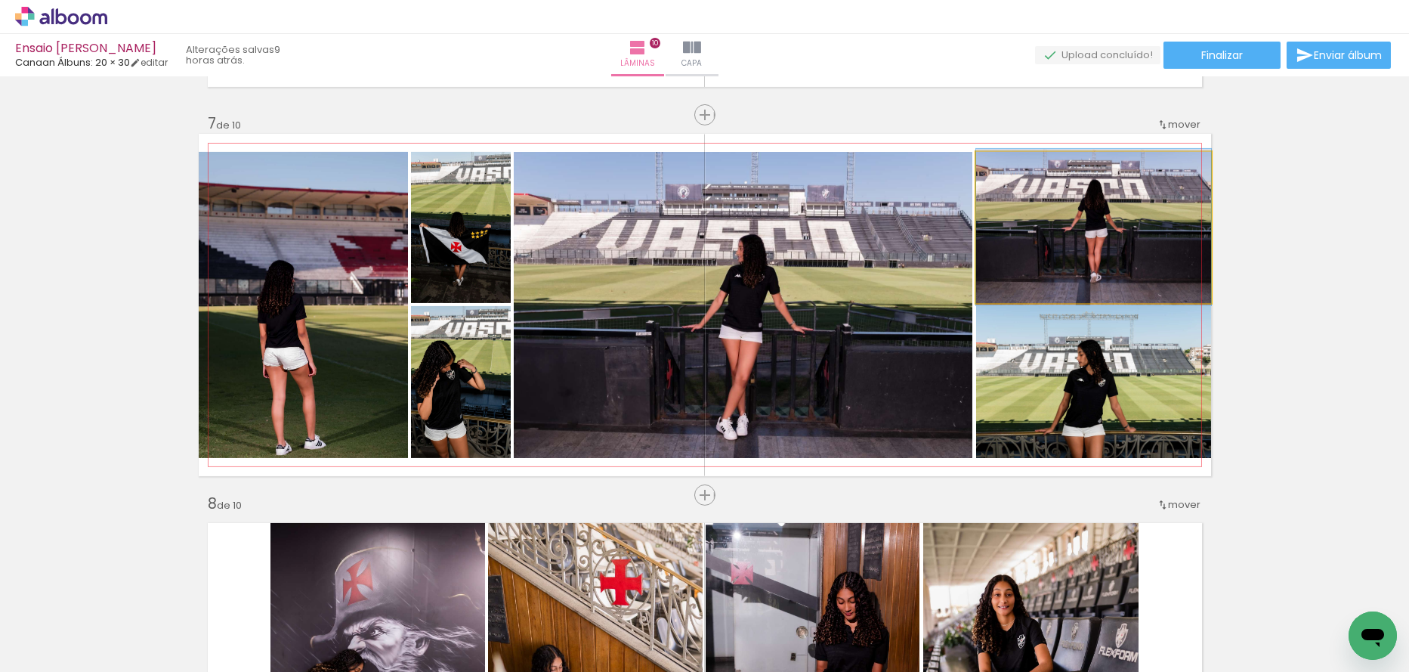
drag, startPoint x: 1093, startPoint y: 274, endPoint x: 995, endPoint y: 284, distance: 98.1
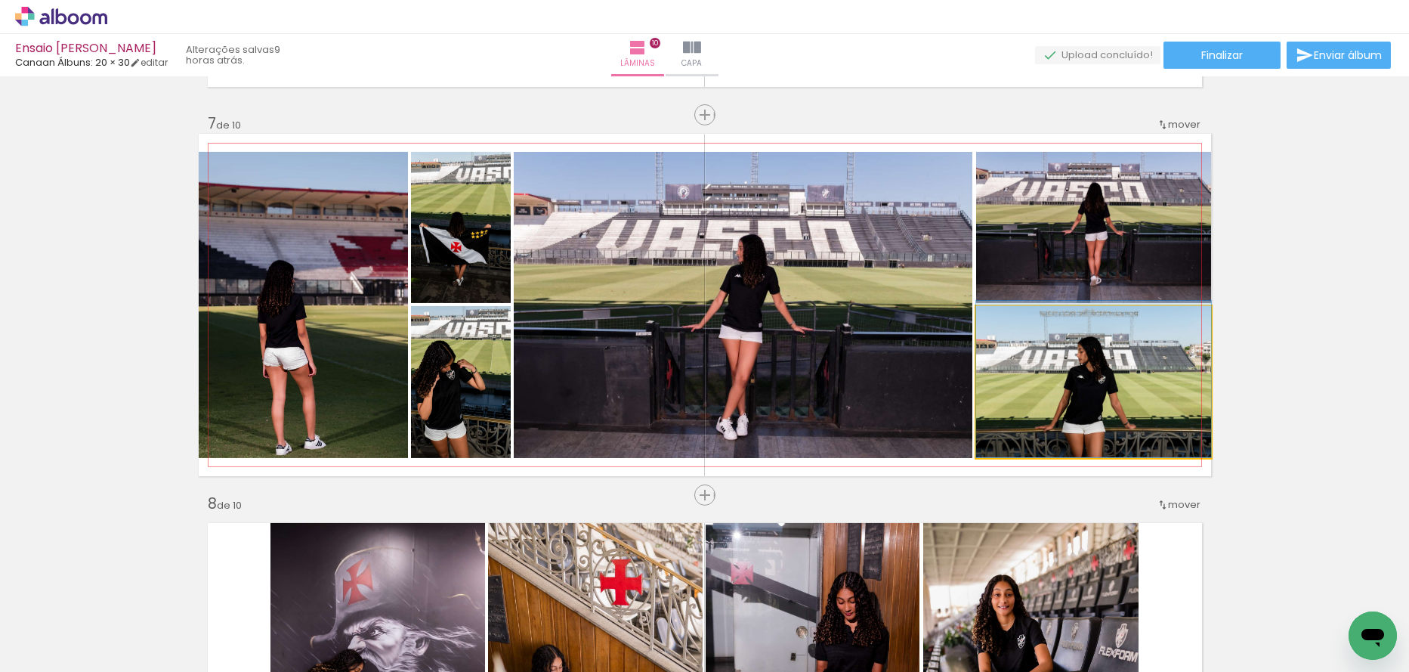
drag, startPoint x: 1064, startPoint y: 366, endPoint x: 1093, endPoint y: 342, distance: 37.5
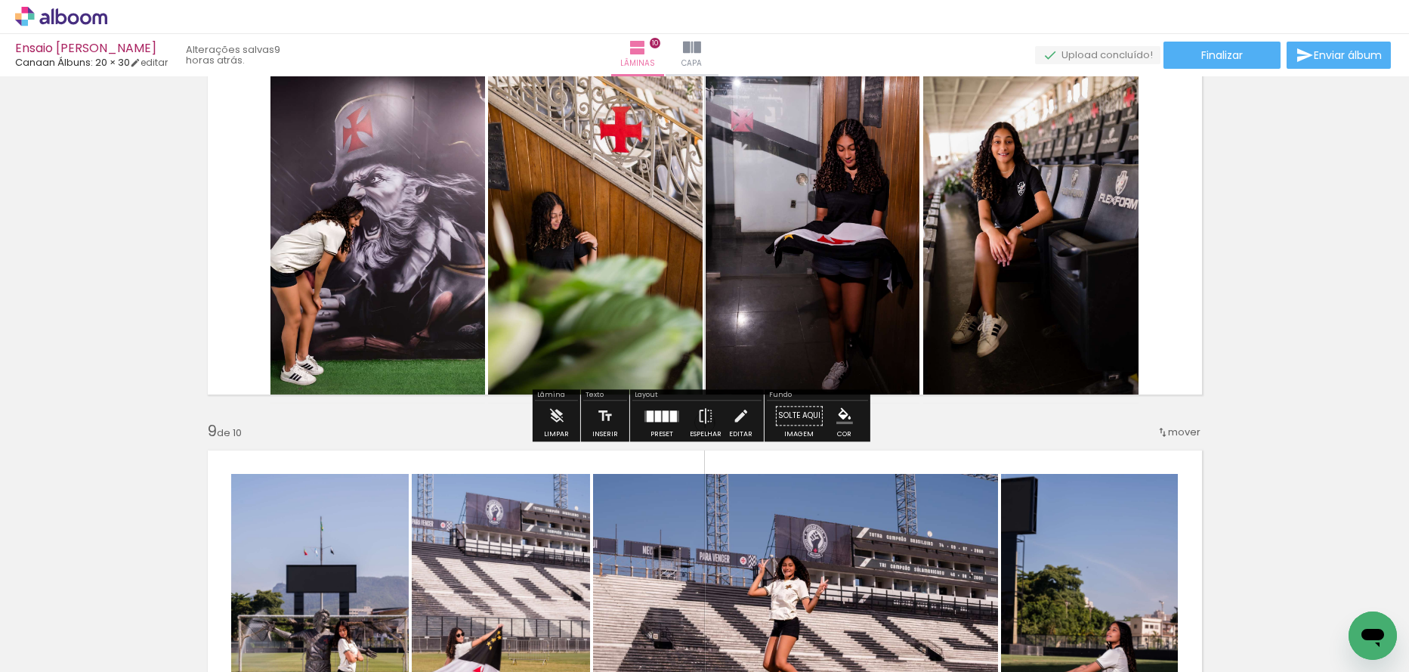
scroll to position [2720, 0]
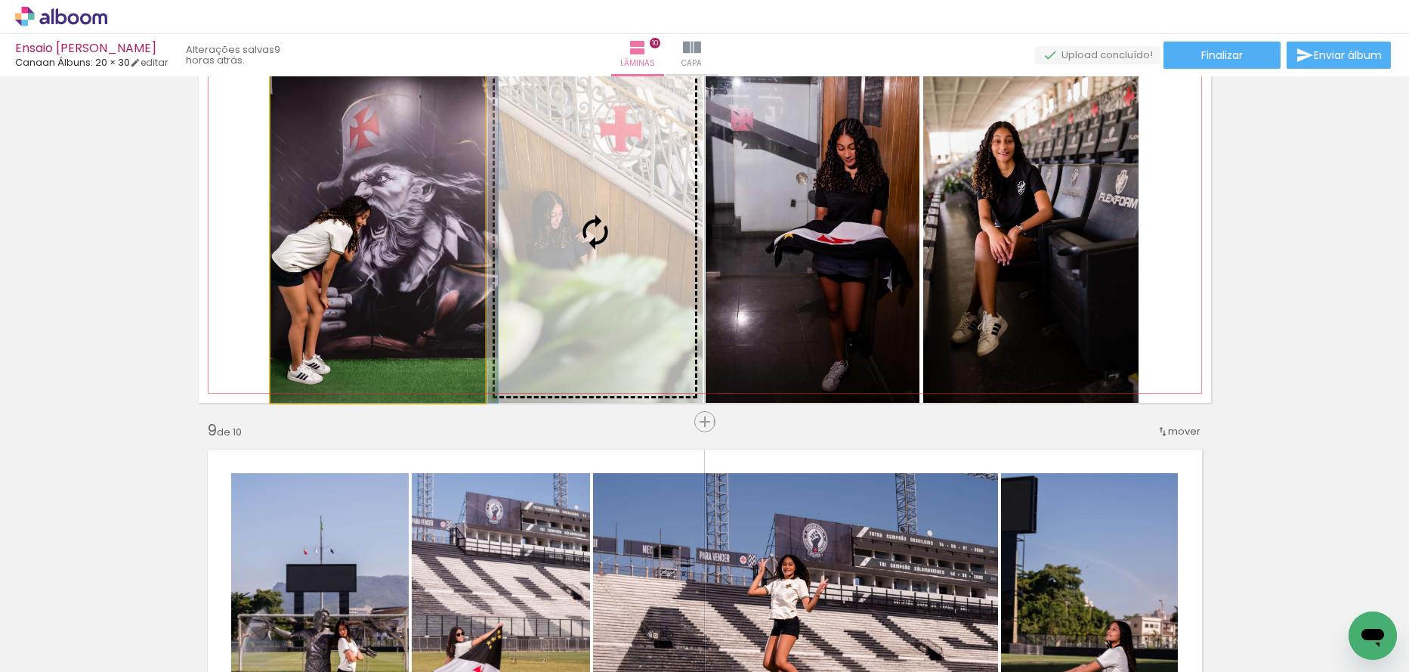
drag, startPoint x: 429, startPoint y: 348, endPoint x: 485, endPoint y: 293, distance: 78.0
click at [0, 0] on slot at bounding box center [0, 0] width 0 height 0
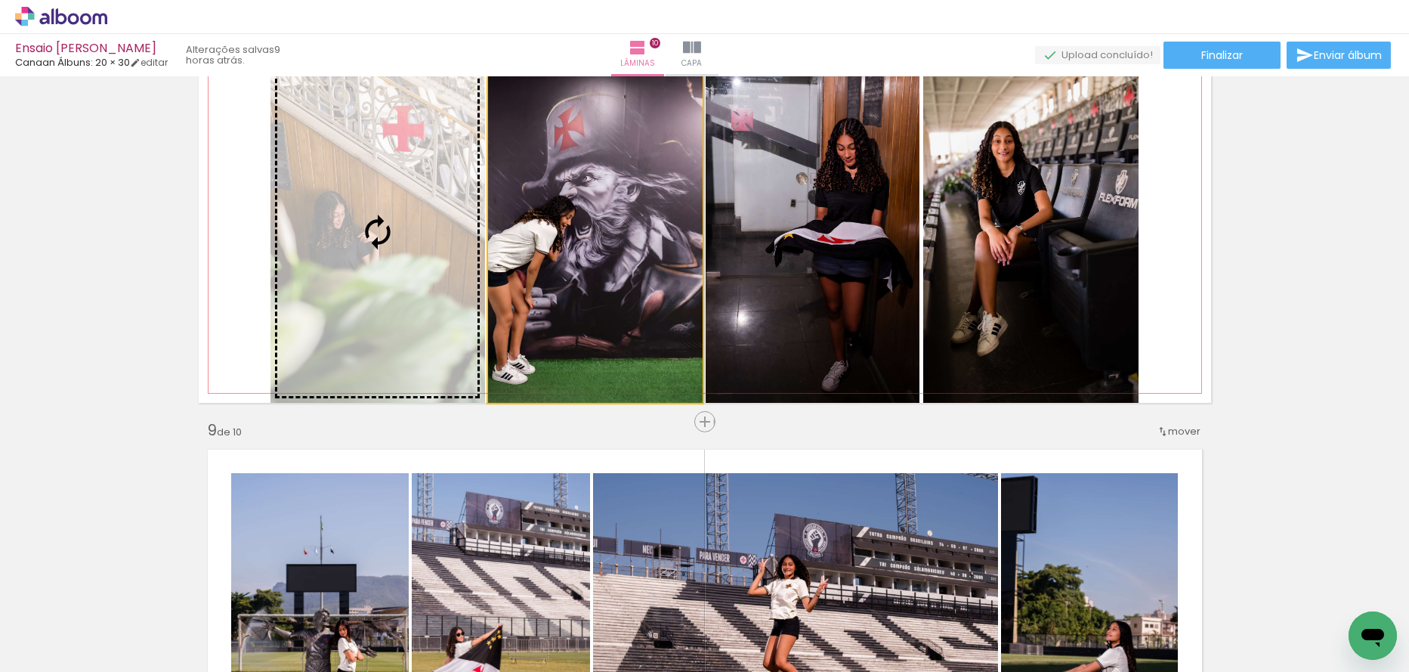
drag, startPoint x: 549, startPoint y: 331, endPoint x: 385, endPoint y: 311, distance: 164.5
click at [0, 0] on slot at bounding box center [0, 0] width 0 height 0
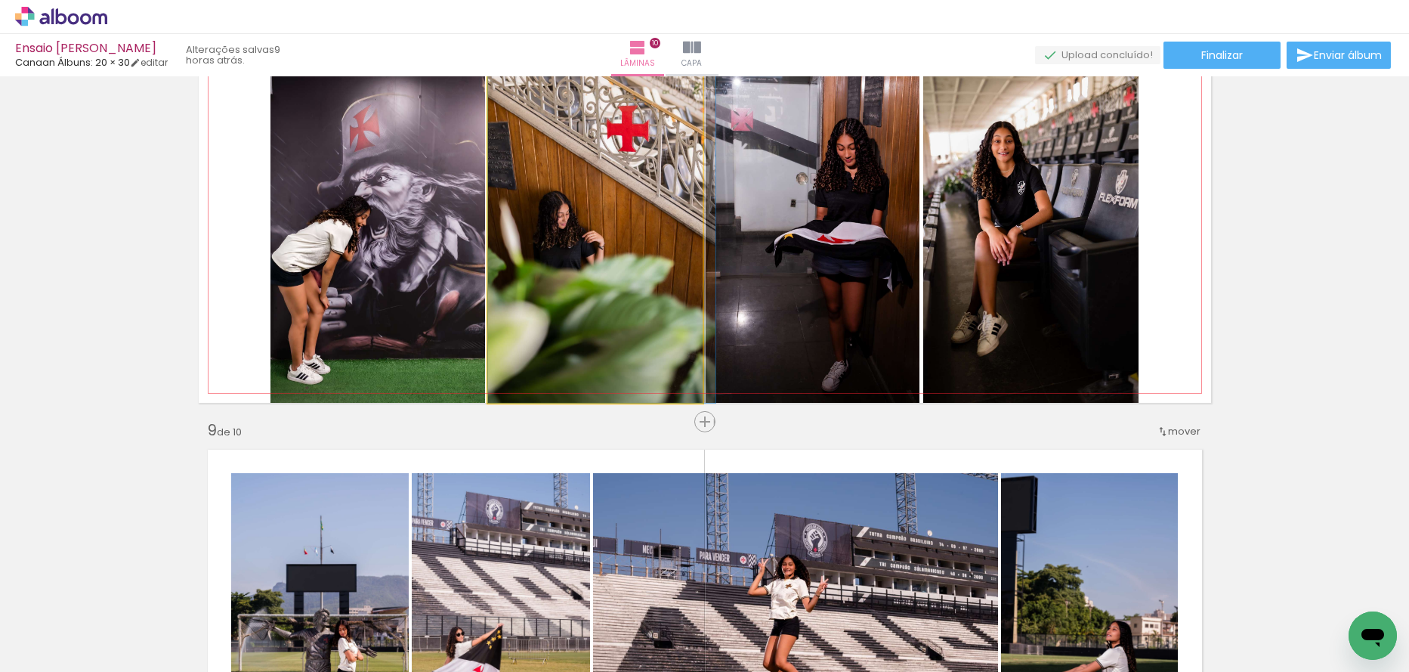
drag, startPoint x: 540, startPoint y: 302, endPoint x: 602, endPoint y: 302, distance: 62.7
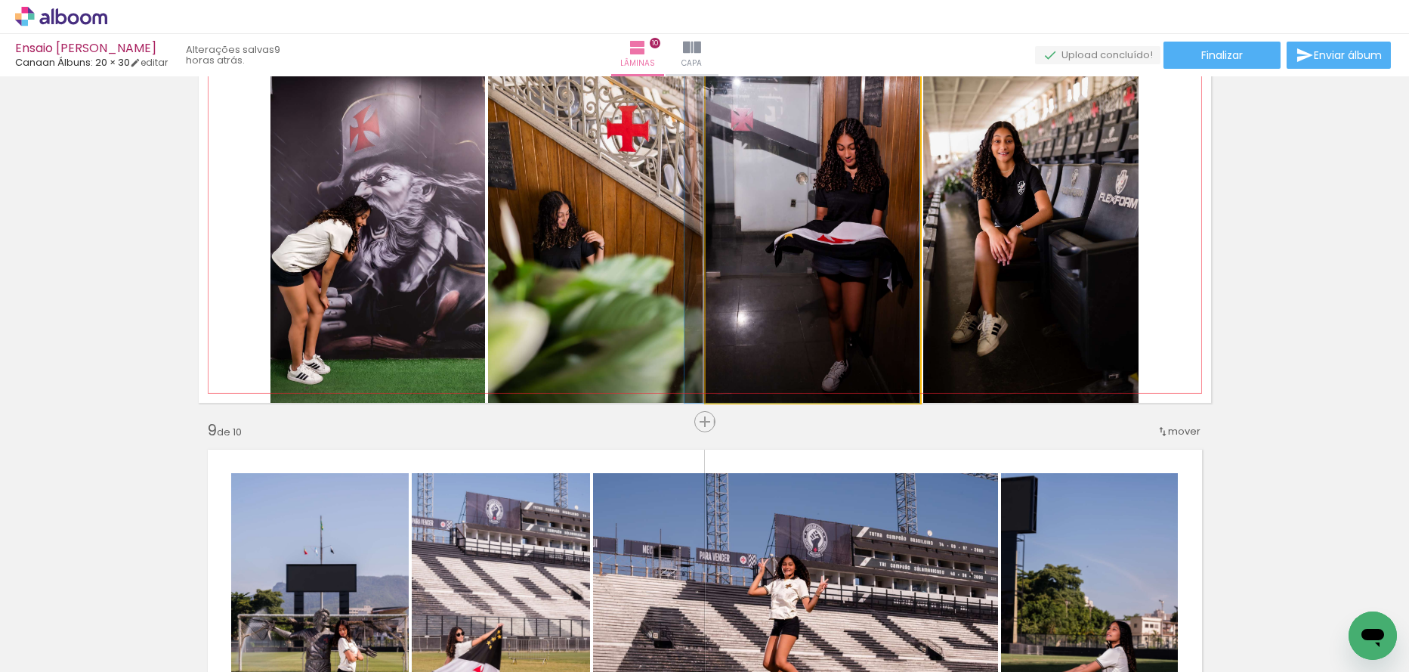
drag, startPoint x: 832, startPoint y: 311, endPoint x: 773, endPoint y: 311, distance: 58.9
drag, startPoint x: 810, startPoint y: 301, endPoint x: 803, endPoint y: 261, distance: 39.9
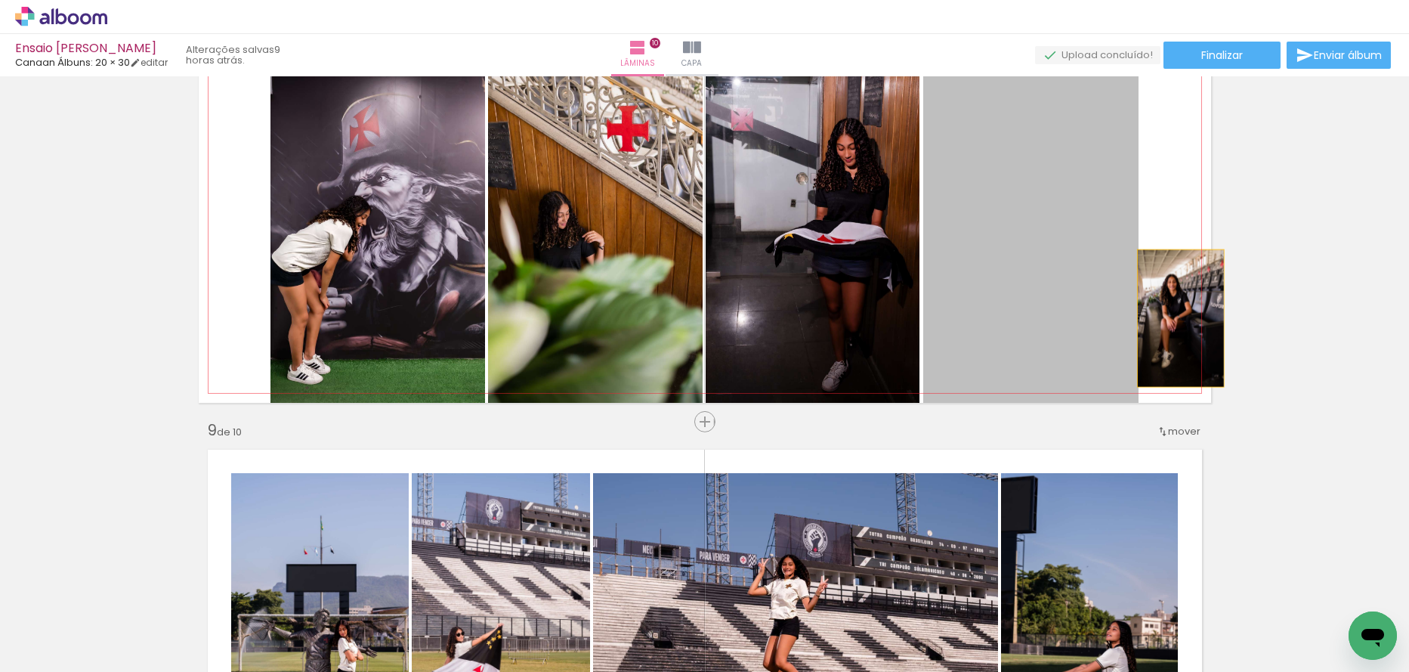
drag, startPoint x: 1012, startPoint y: 315, endPoint x: 1175, endPoint y: 318, distance: 163.3
click at [1175, 318] on quentale-layouter at bounding box center [705, 231] width 1013 height 342
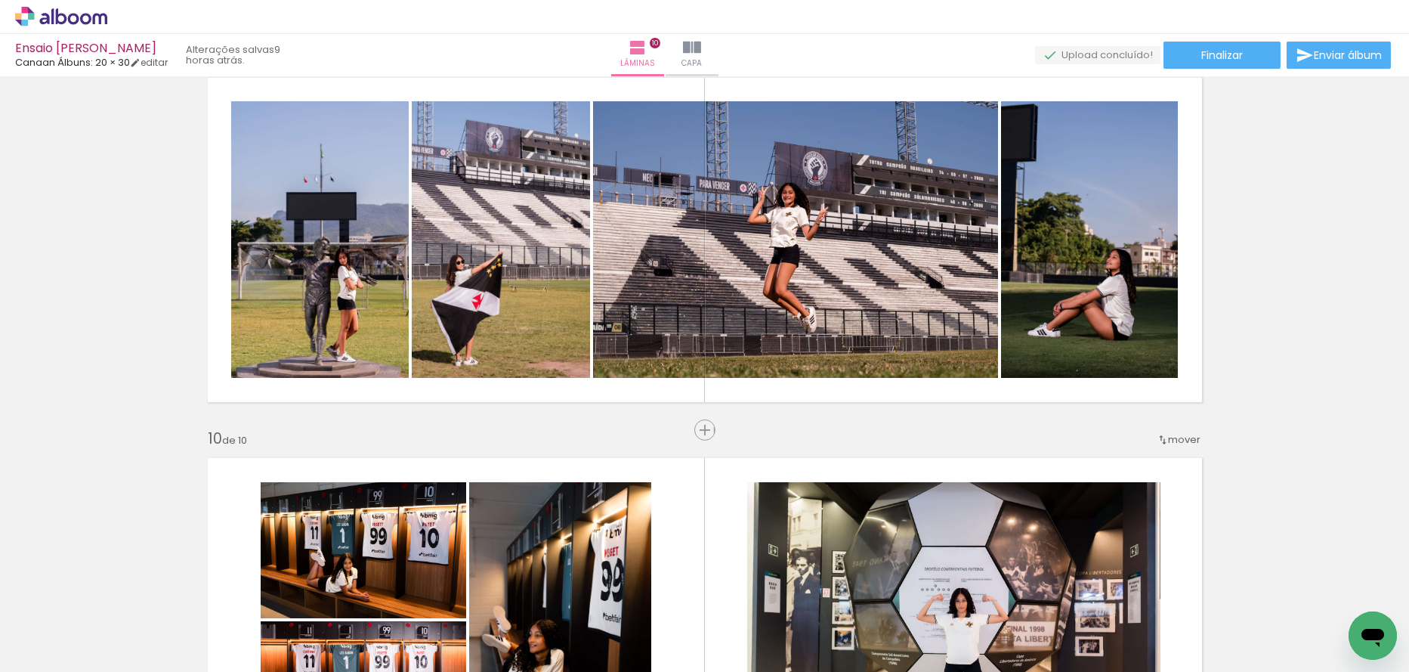
scroll to position [3098, 0]
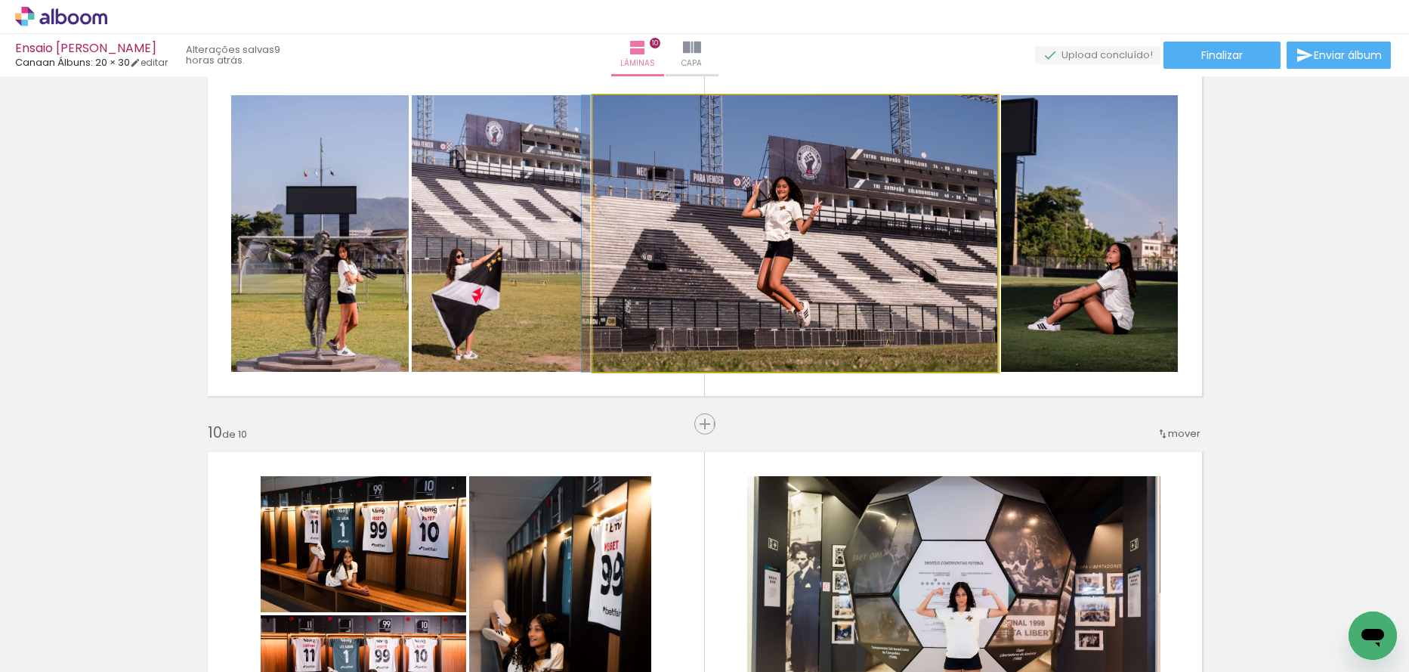
drag, startPoint x: 756, startPoint y: 339, endPoint x: 731, endPoint y: 334, distance: 25.3
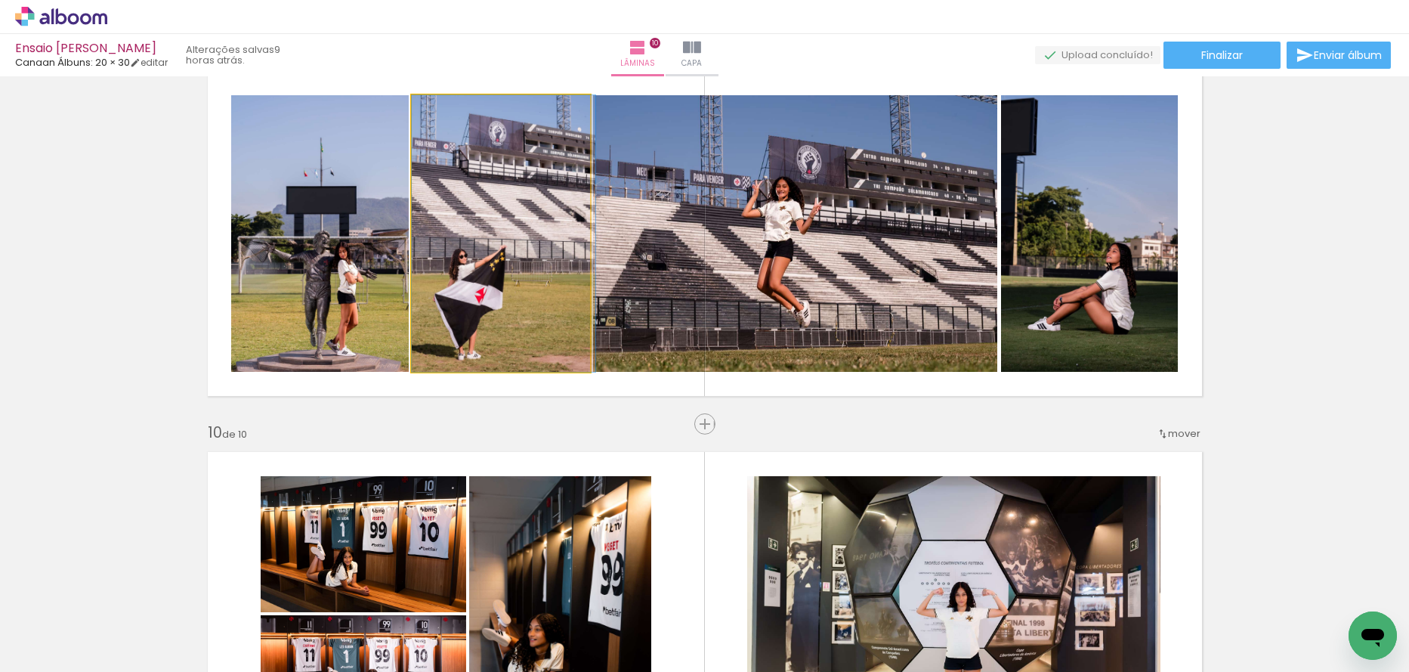
drag, startPoint x: 484, startPoint y: 360, endPoint x: 503, endPoint y: 352, distance: 20.3
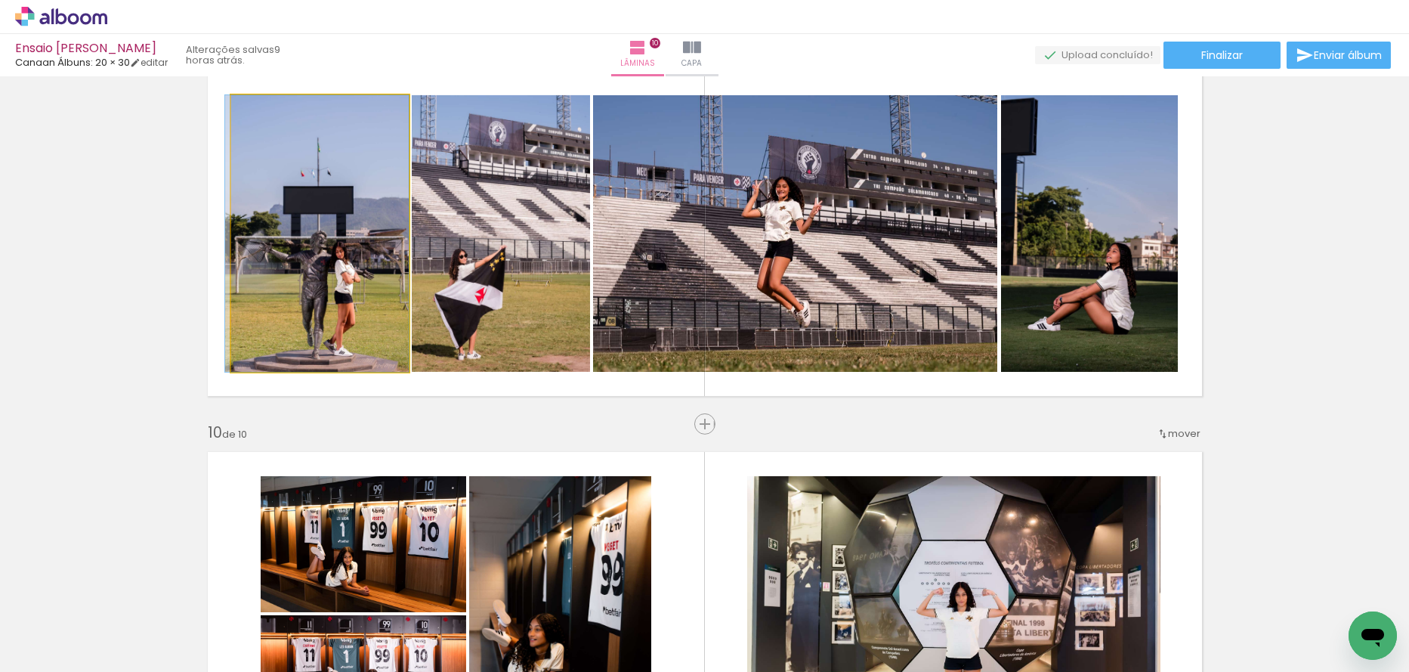
drag, startPoint x: 334, startPoint y: 308, endPoint x: 314, endPoint y: 298, distance: 22.3
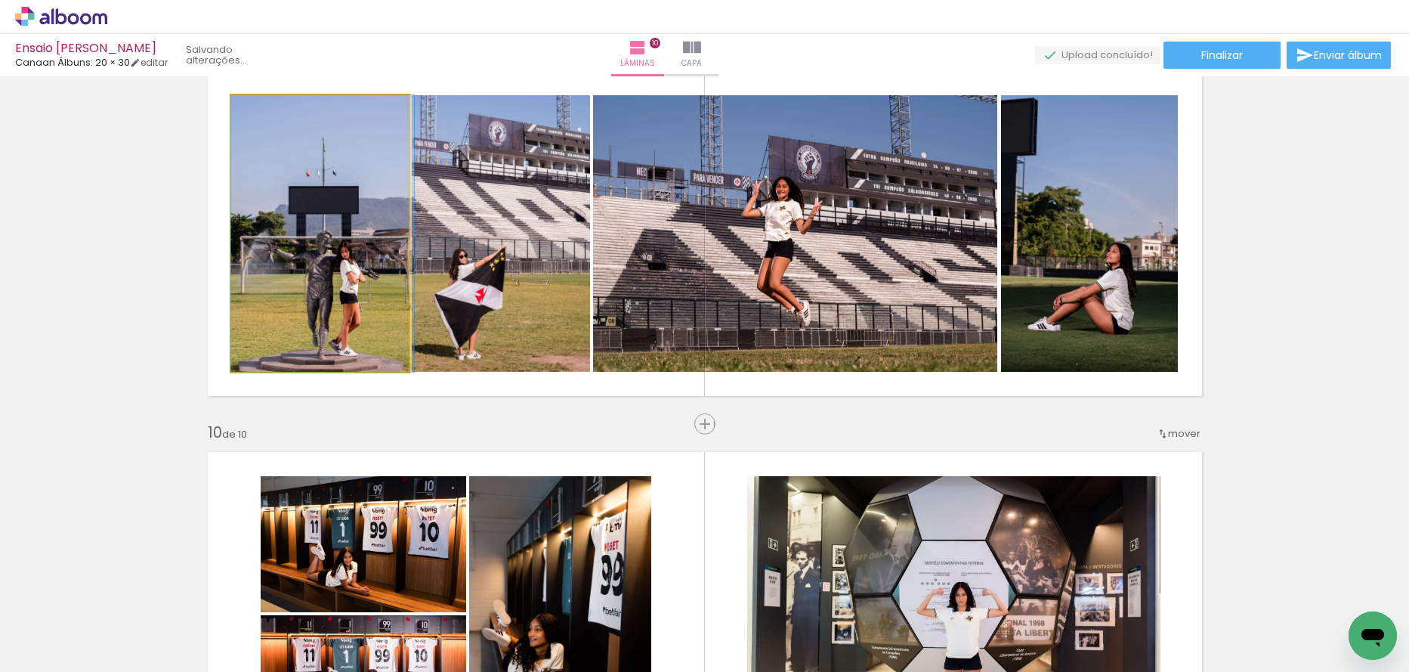
drag, startPoint x: 322, startPoint y: 308, endPoint x: 338, endPoint y: 308, distance: 15.9
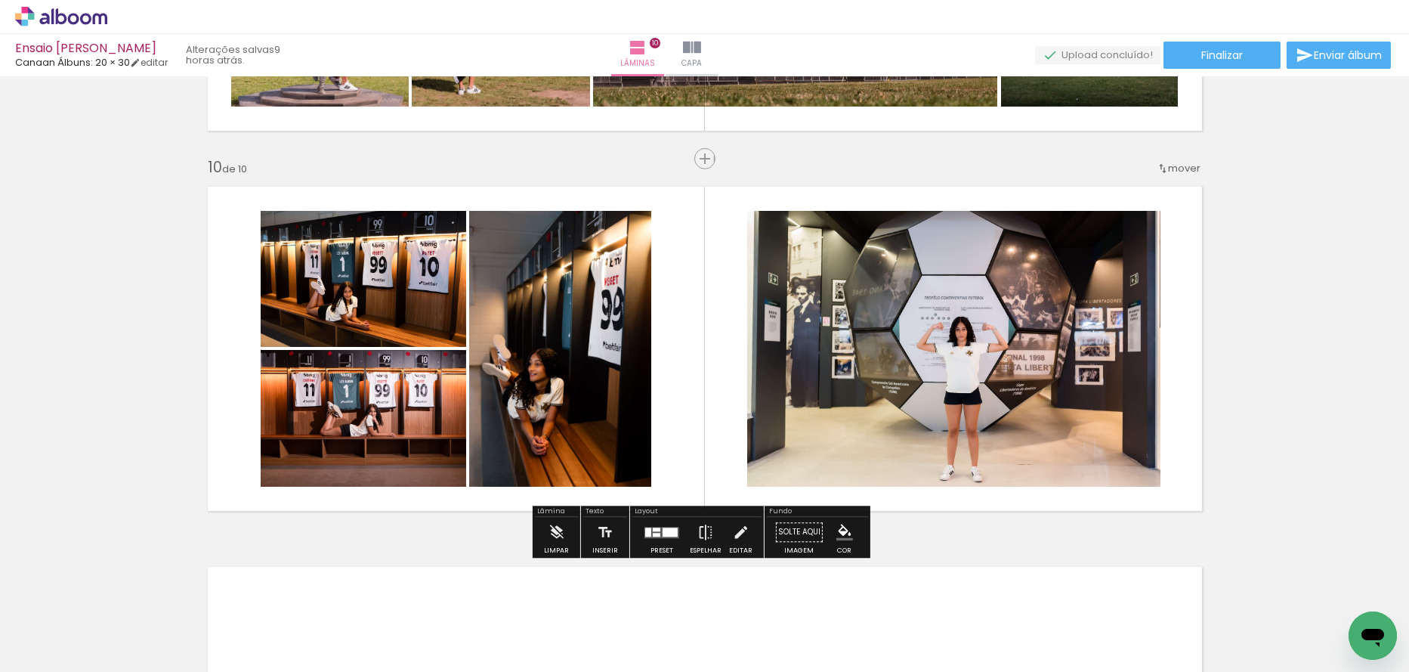
scroll to position [3401, 0]
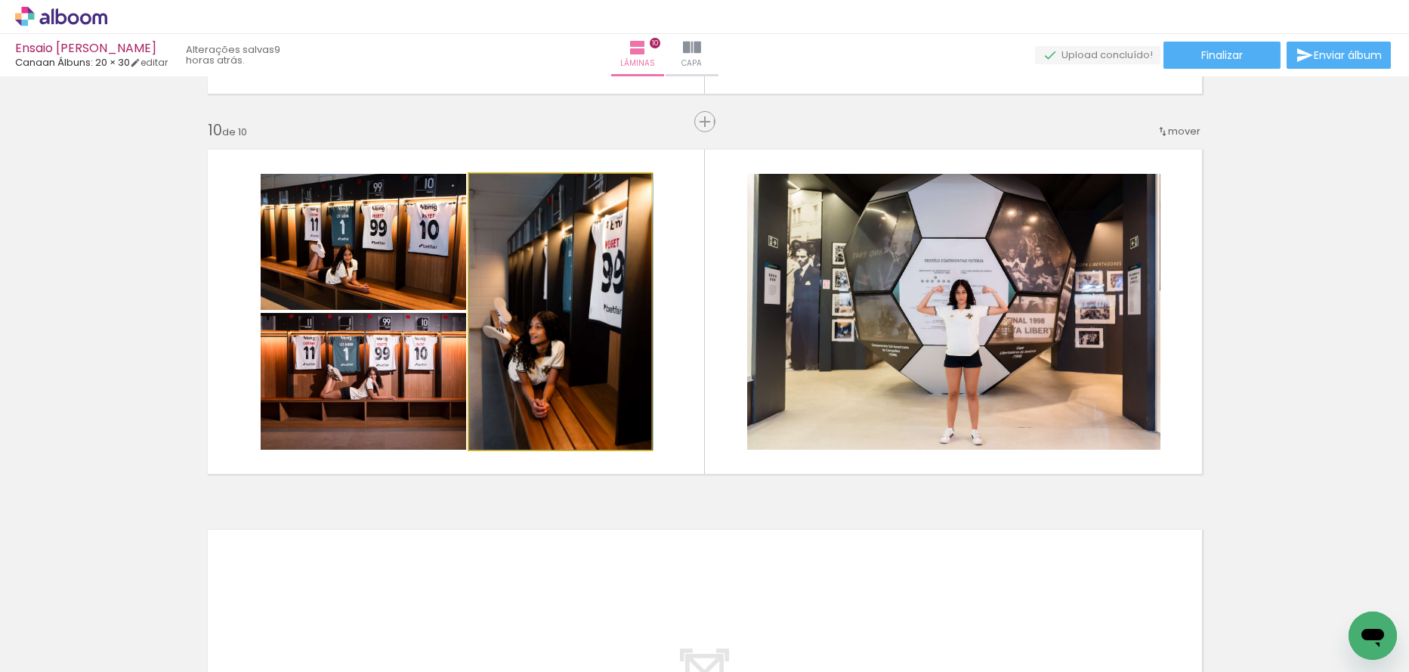
drag, startPoint x: 553, startPoint y: 343, endPoint x: 565, endPoint y: 343, distance: 12.1
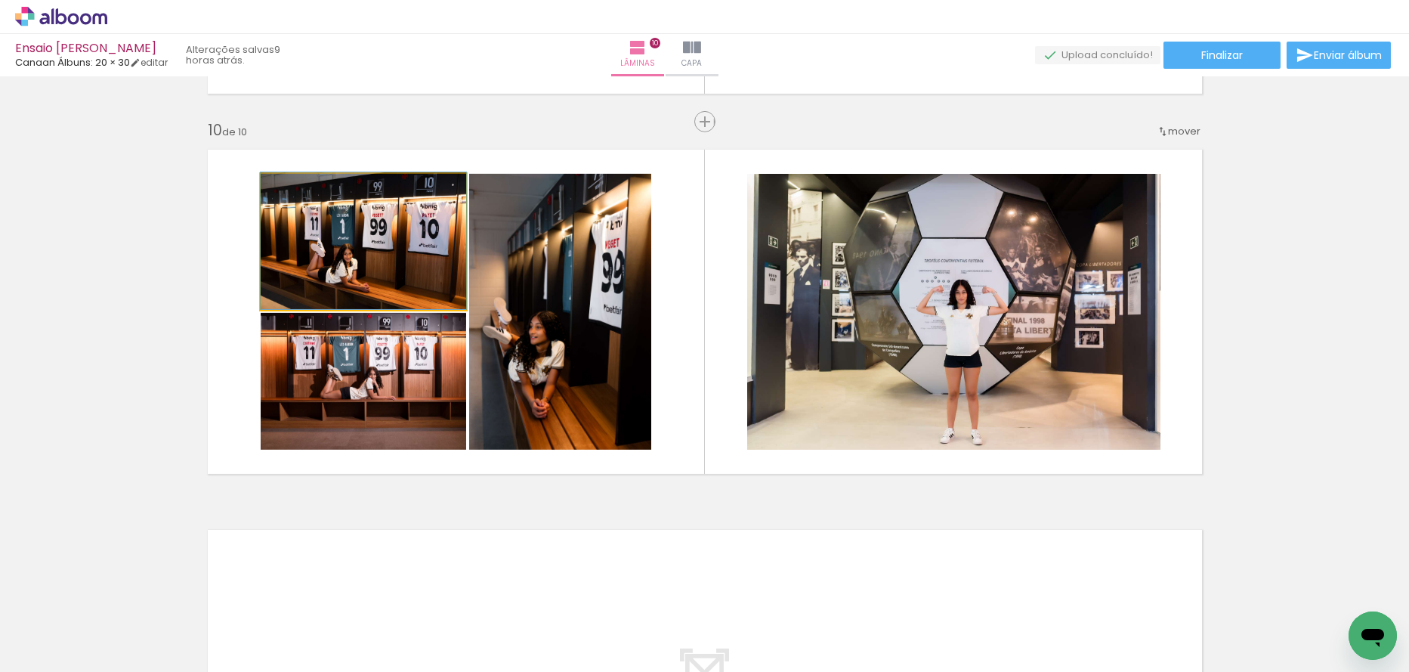
drag, startPoint x: 396, startPoint y: 276, endPoint x: 420, endPoint y: 261, distance: 28.1
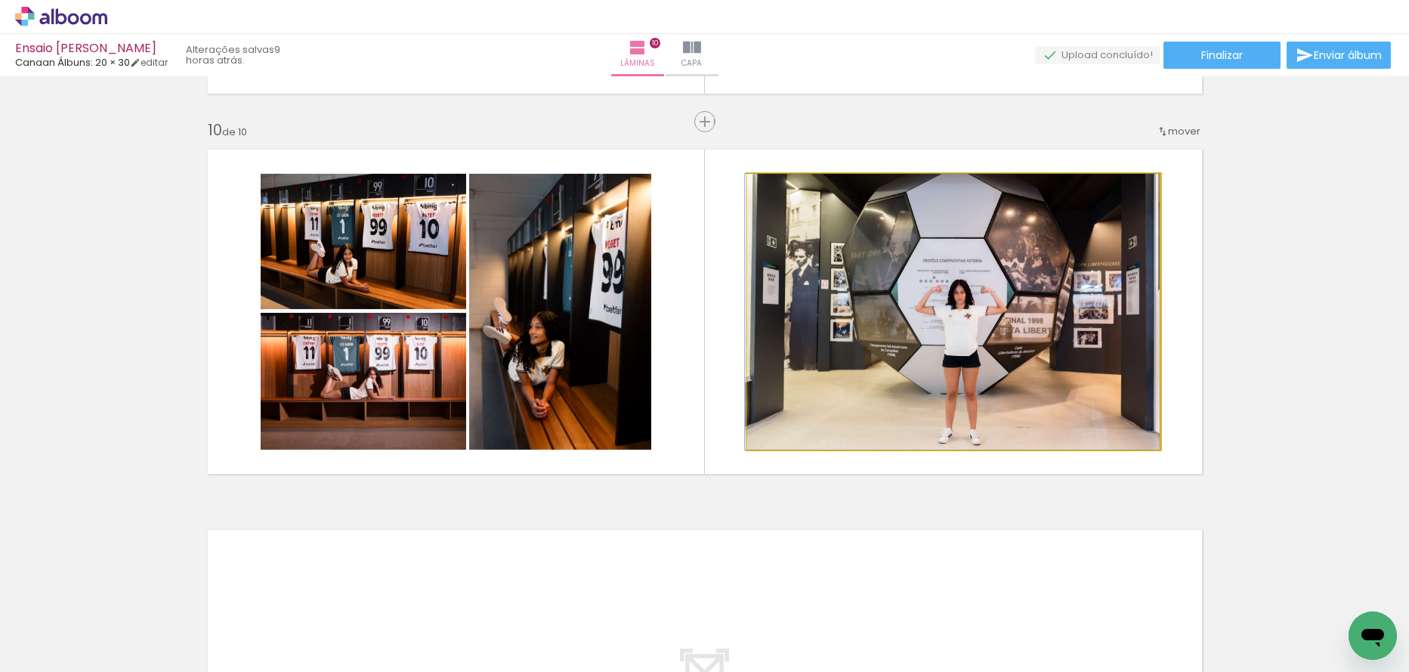
drag, startPoint x: 1014, startPoint y: 373, endPoint x: 920, endPoint y: 372, distance: 94.5
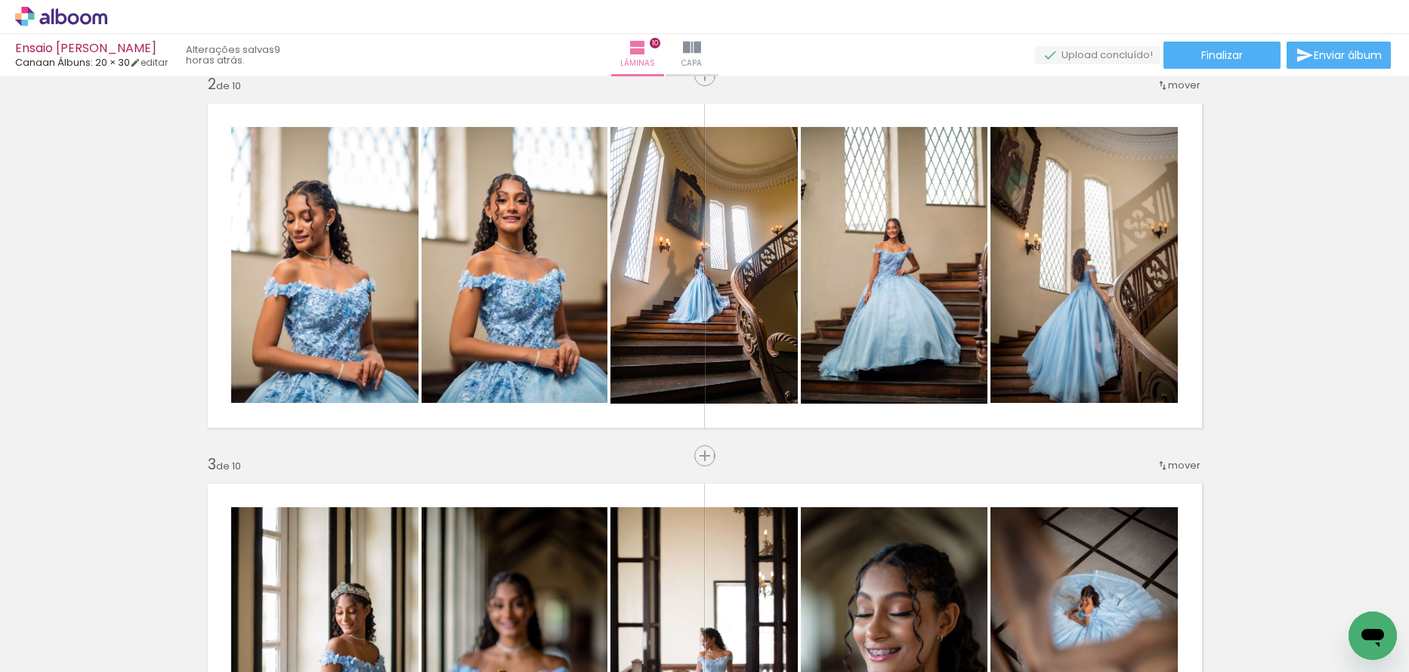
scroll to position [187, 0]
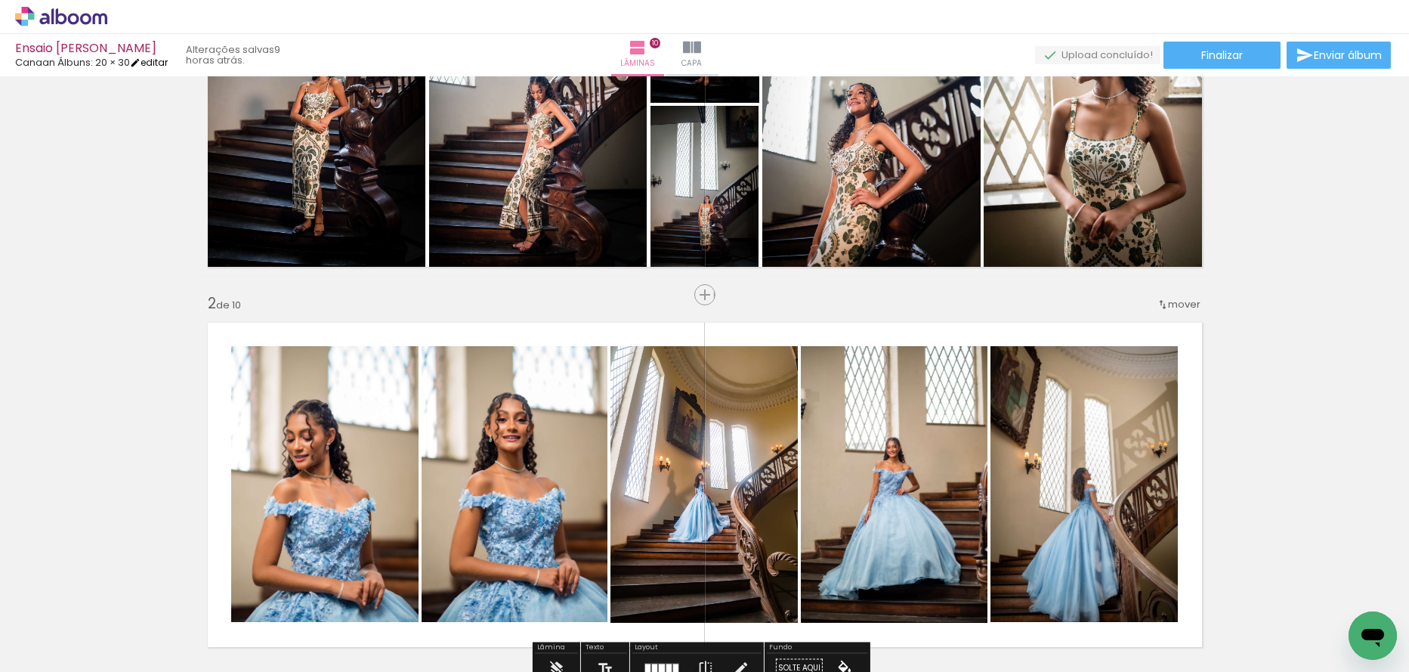
click at [141, 63] on iron-icon at bounding box center [135, 62] width 11 height 11
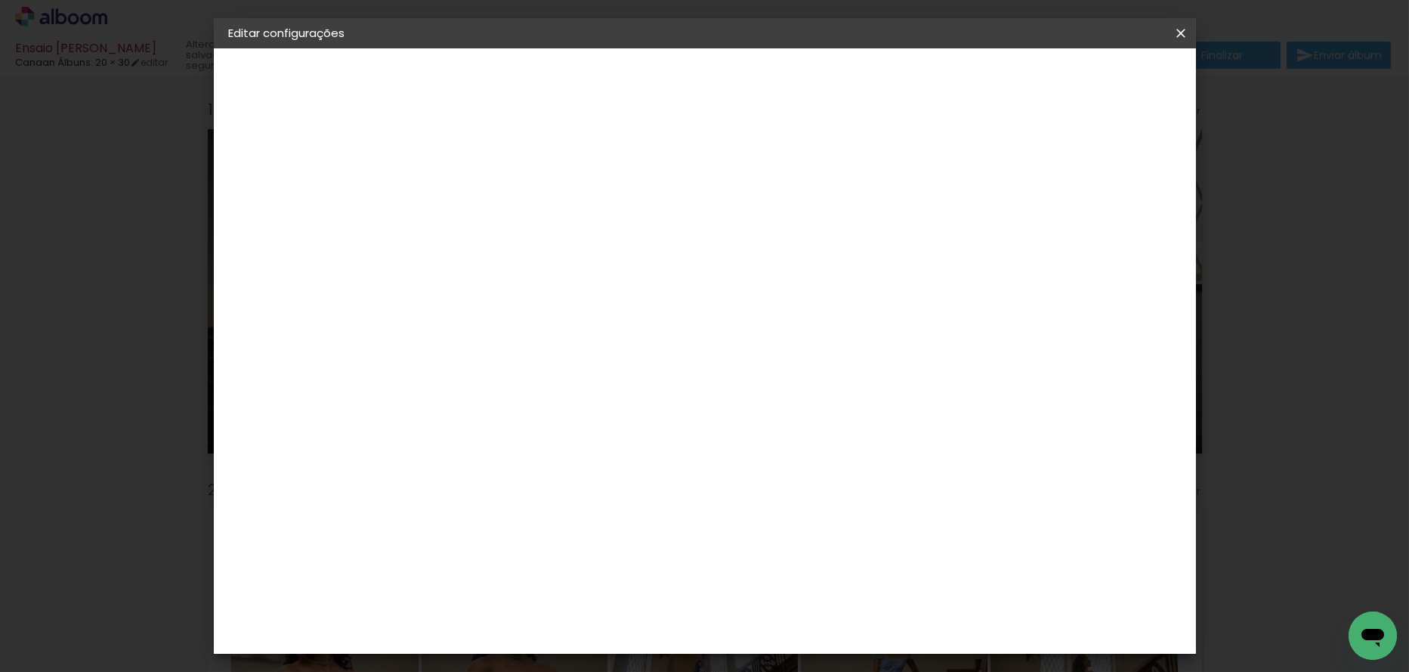
scroll to position [187, 0]
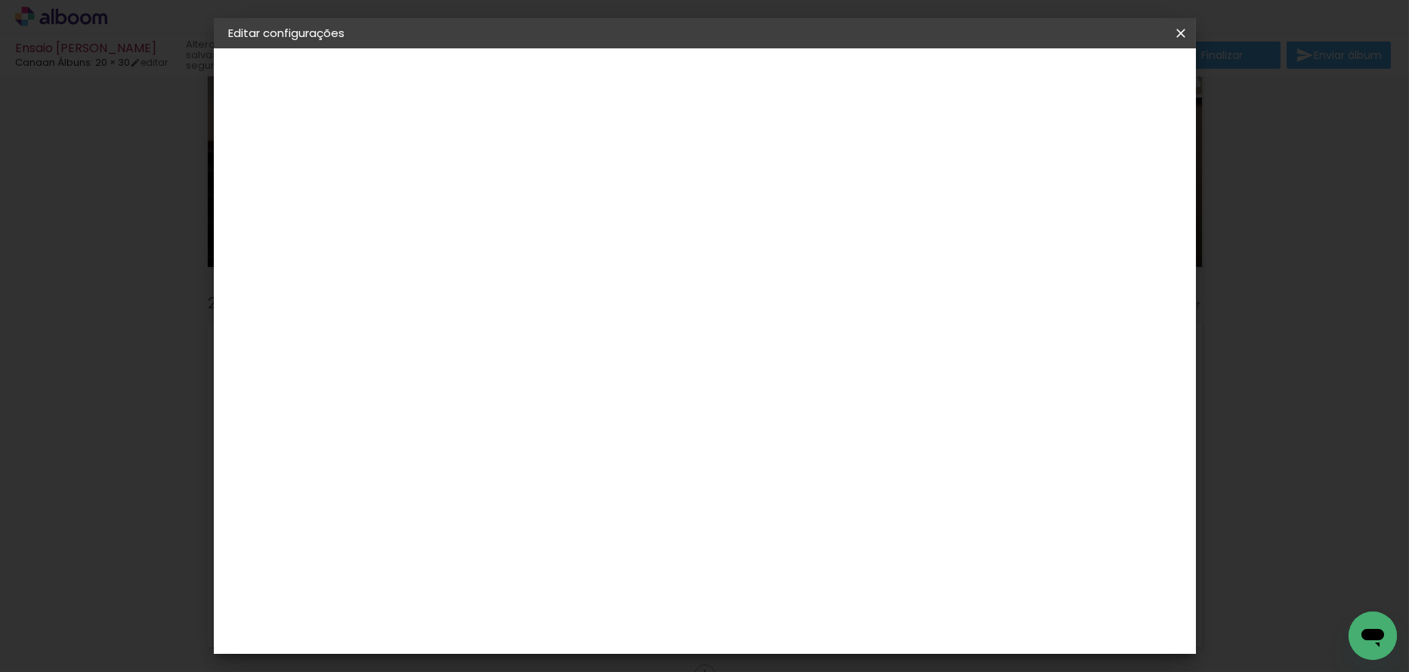
click at [797, 332] on quentale-layouter at bounding box center [767, 363] width 548 height 185
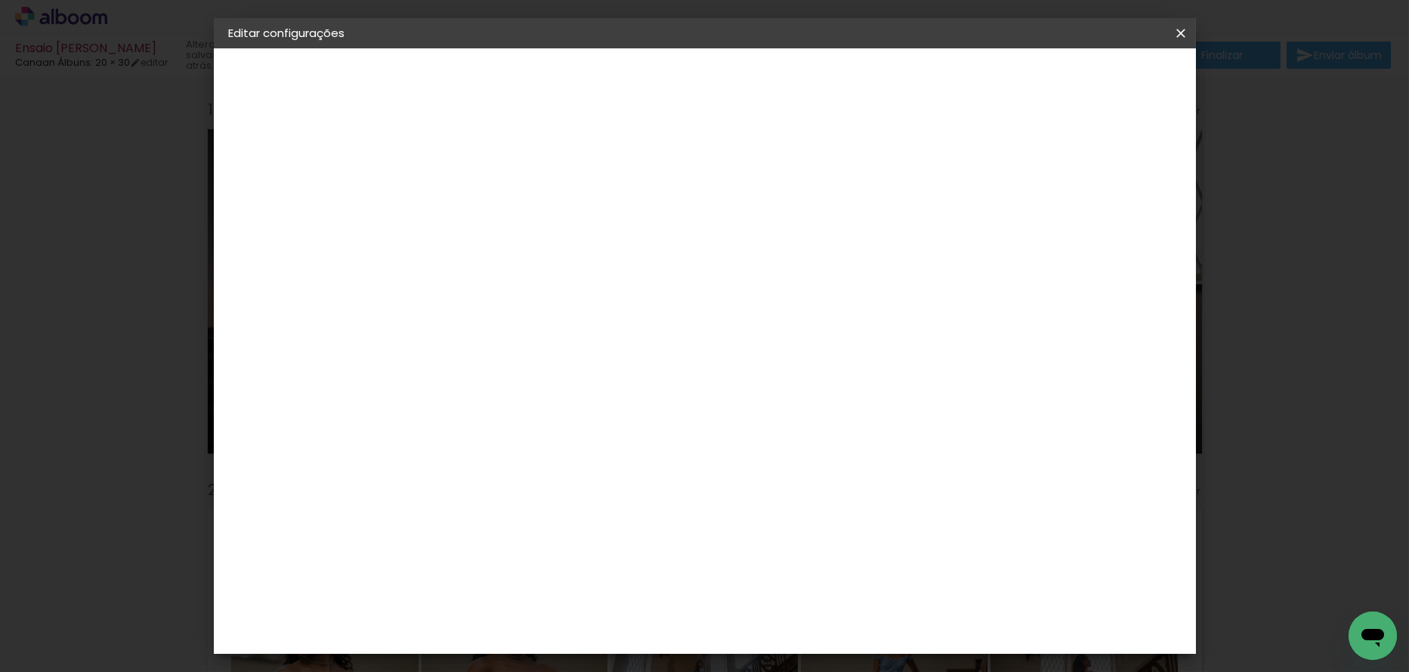
scroll to position [187, 0]
